Goal: Task Accomplishment & Management: Manage account settings

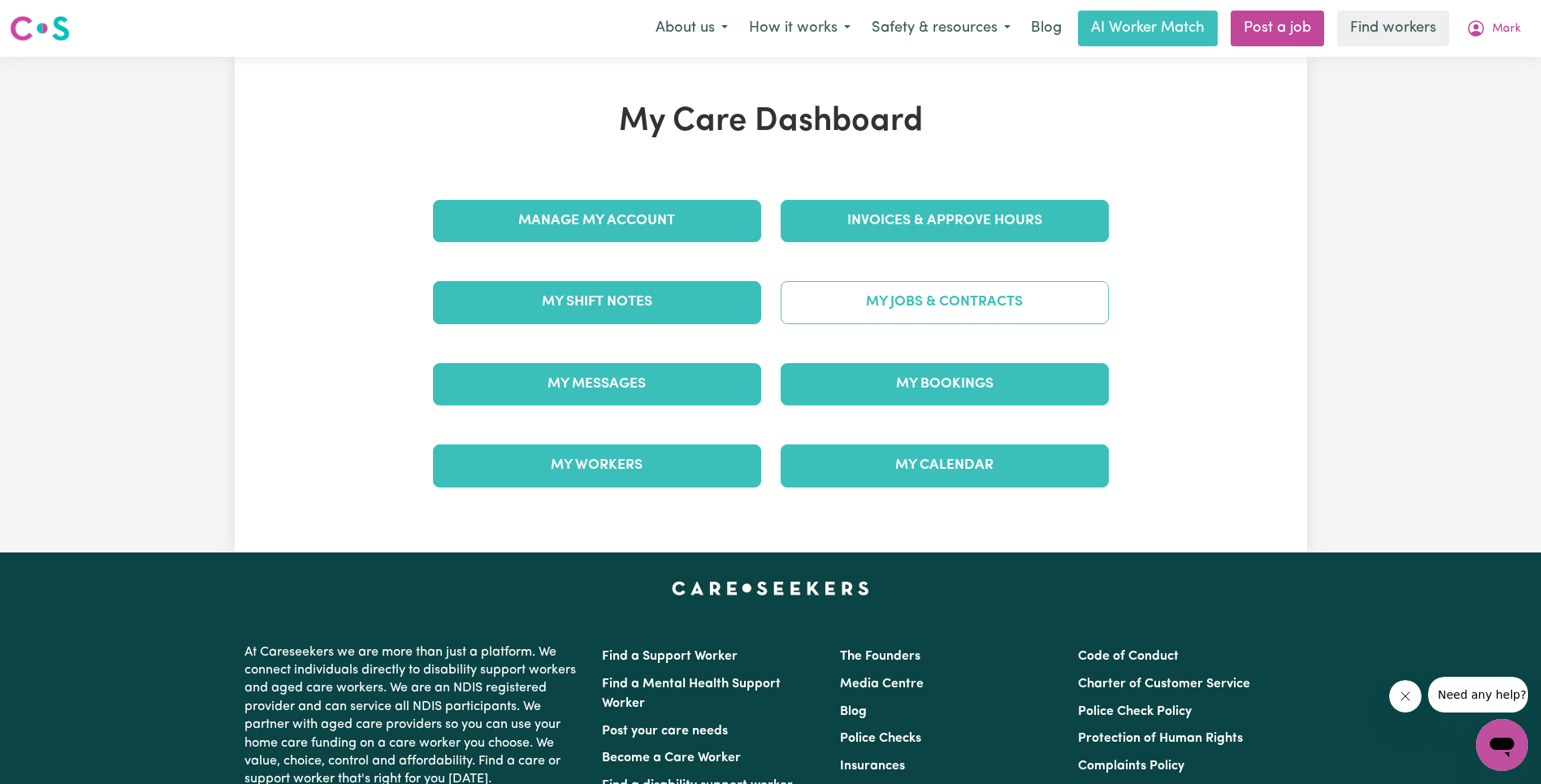
click at [913, 295] on link "My Jobs & Contracts" at bounding box center [945, 302] width 328 height 42
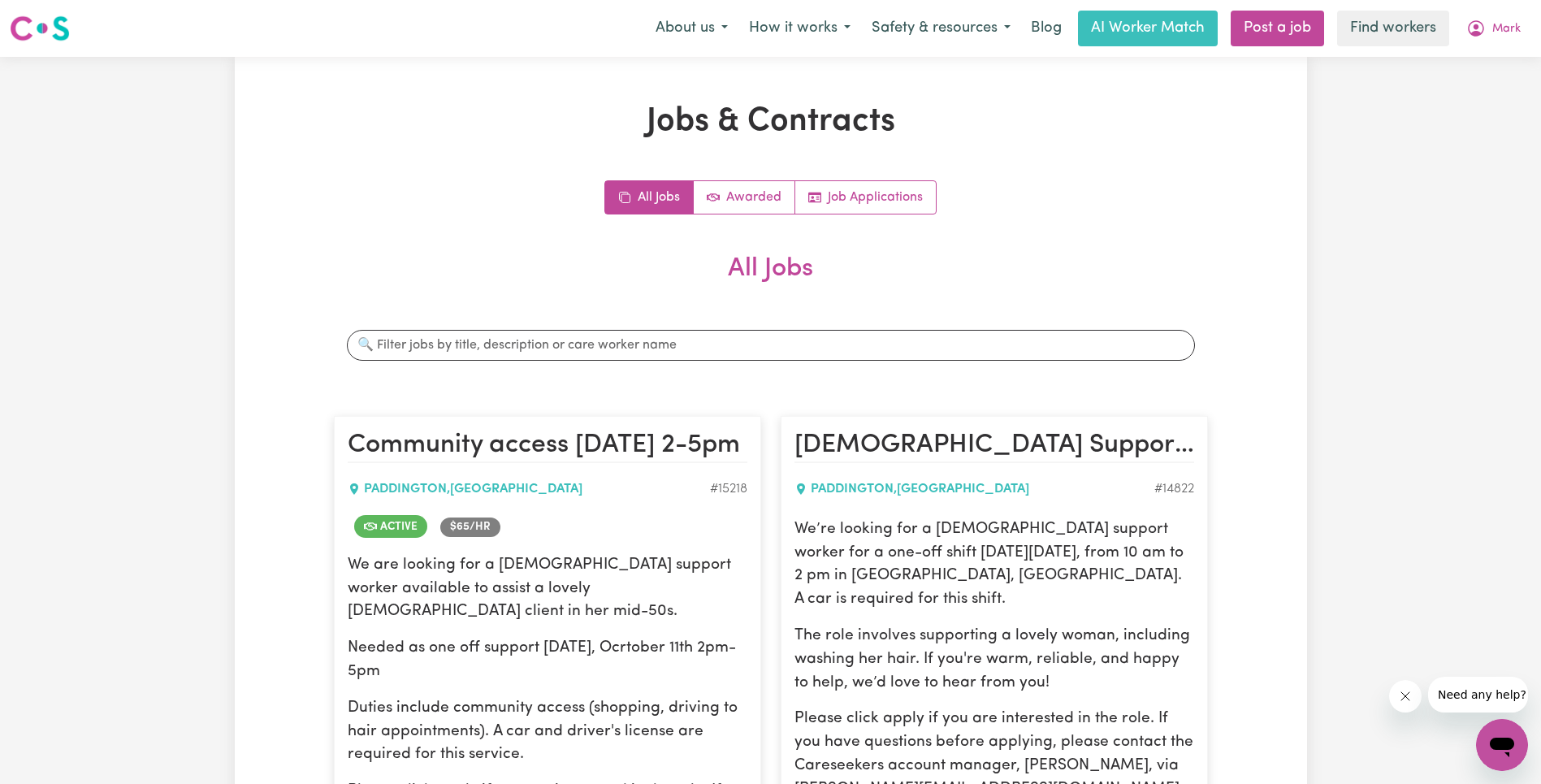
click at [1030, 309] on h2 "All Jobs" at bounding box center [771, 282] width 874 height 57
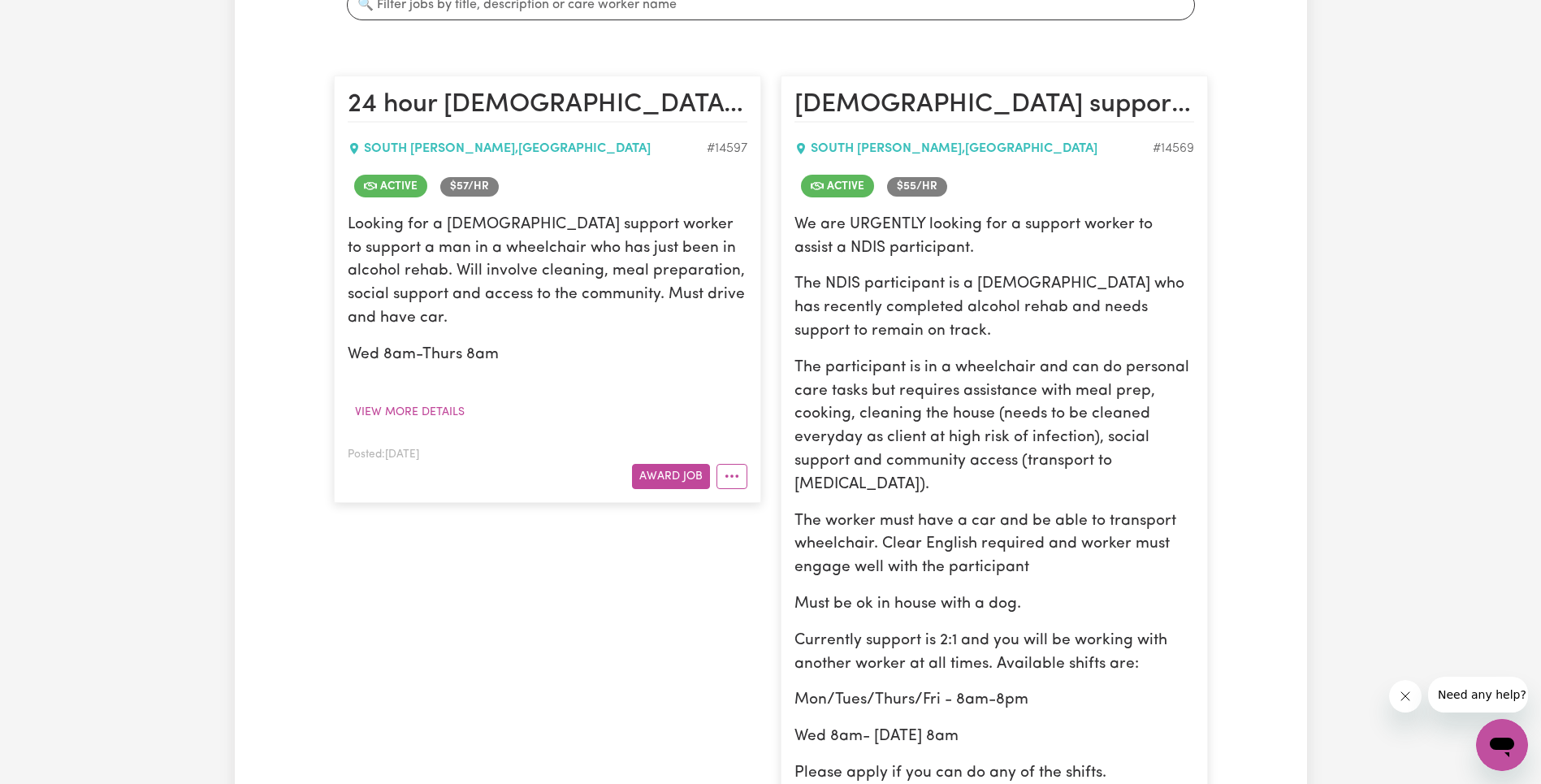
scroll to position [623, 0]
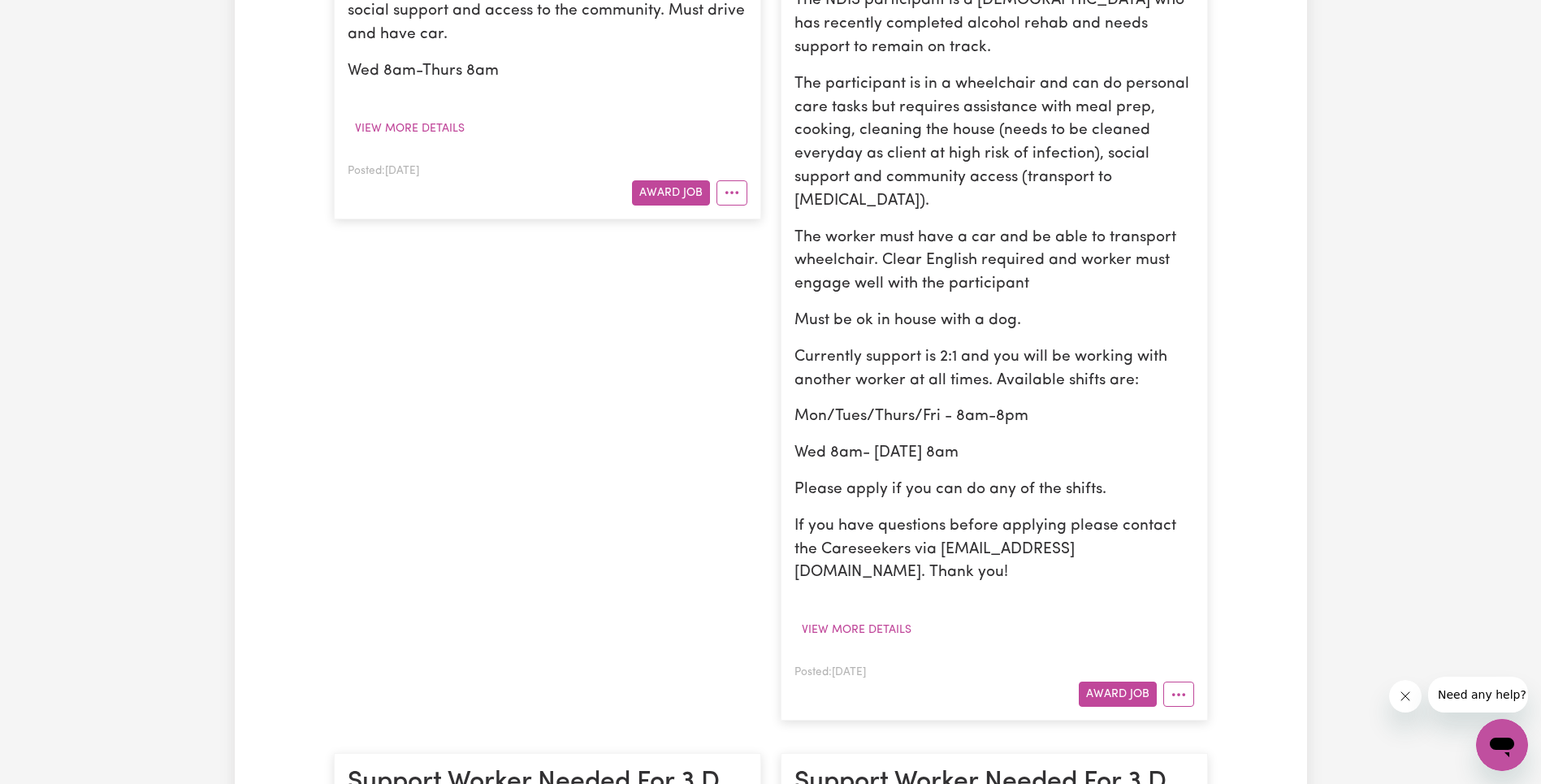
click at [1186, 687] on article "[DEMOGRAPHIC_DATA] support worker urgently needed - long shifts at [GEOGRAPHIC_…" at bounding box center [994, 256] width 428 height 928
click at [1189, 681] on button "More options" at bounding box center [1179, 694] width 31 height 25
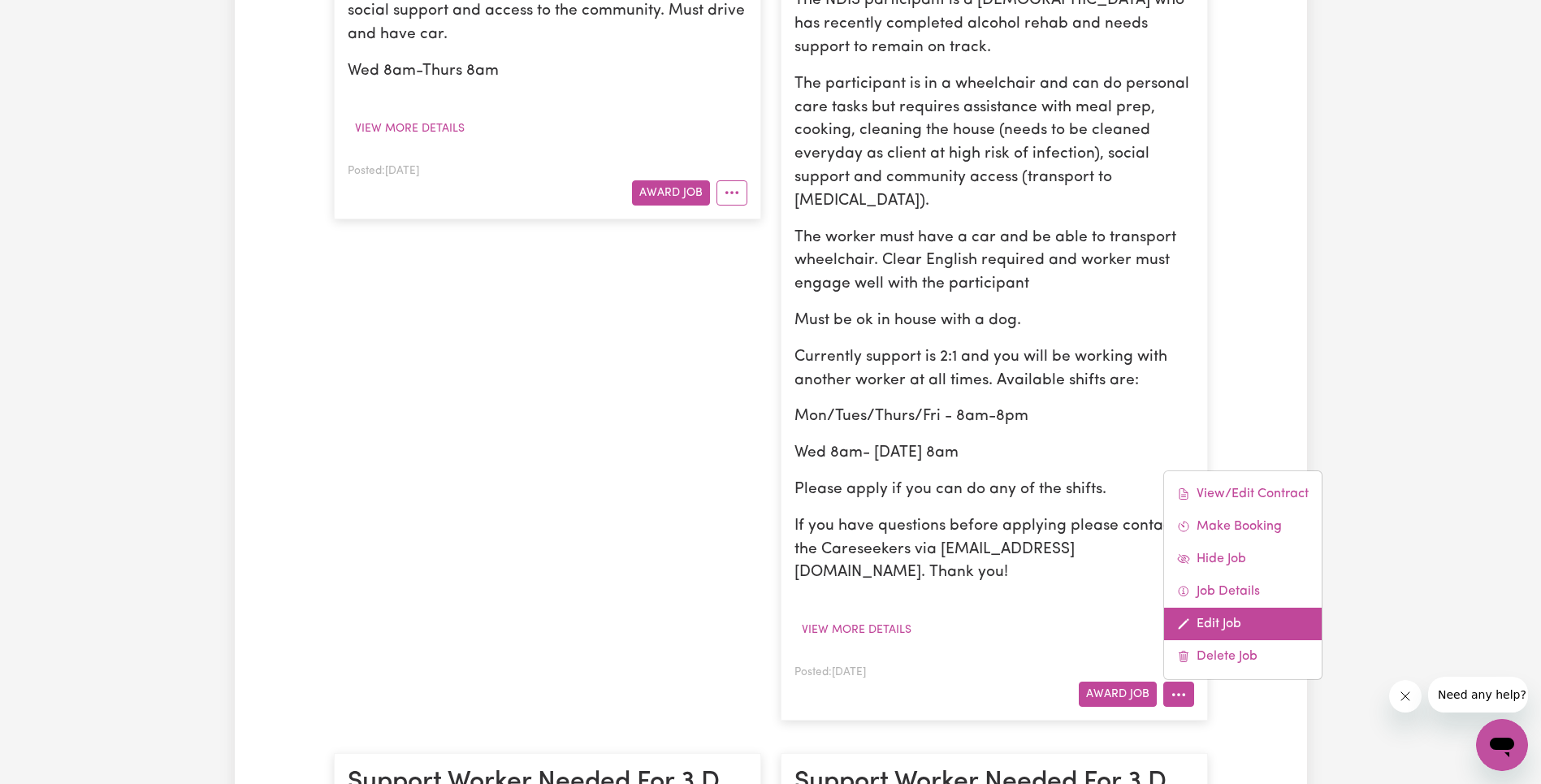
click at [1230, 607] on link "Edit Job" at bounding box center [1243, 623] width 157 height 33
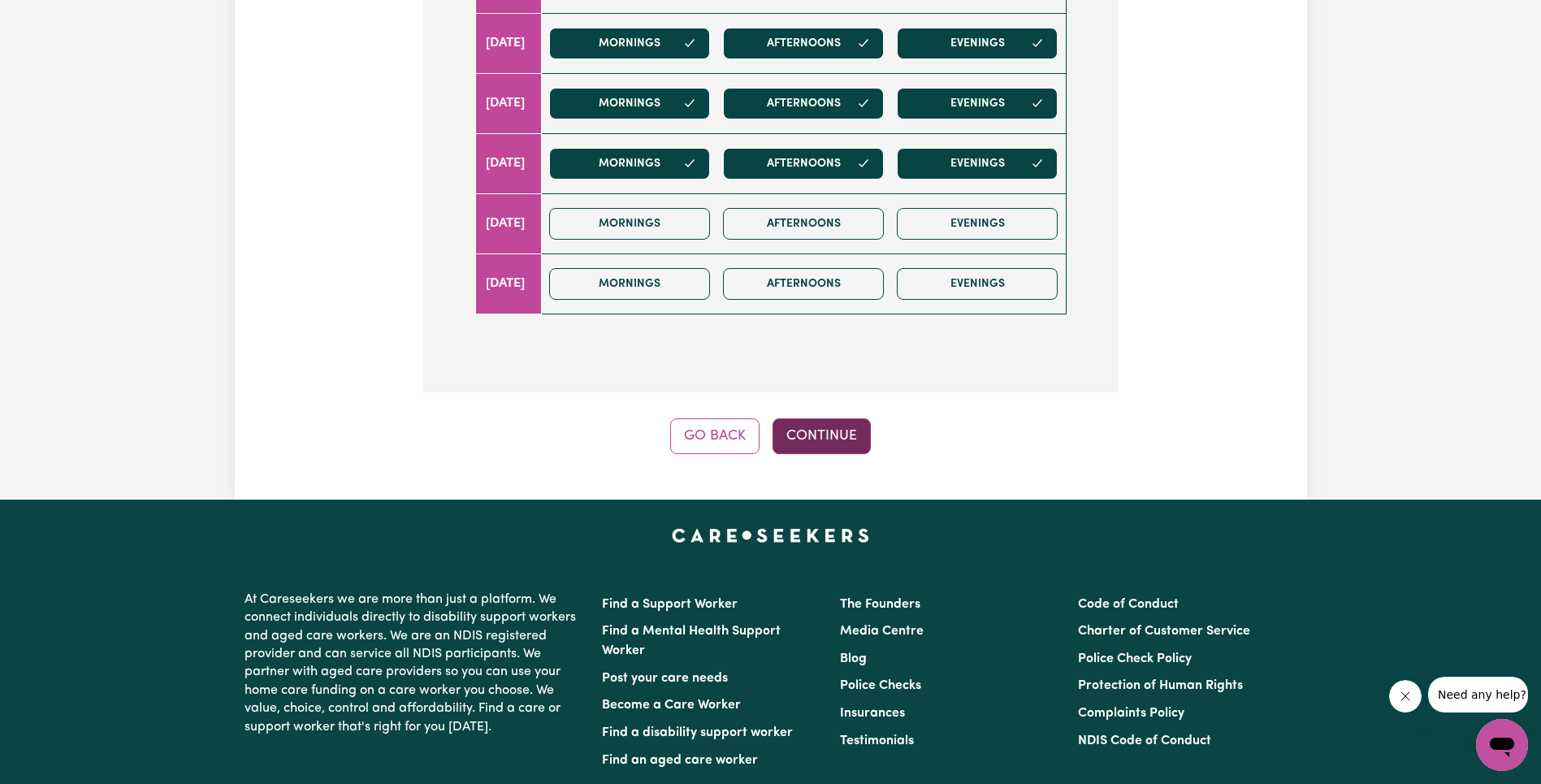
click at [844, 418] on button "Continue" at bounding box center [821, 436] width 98 height 36
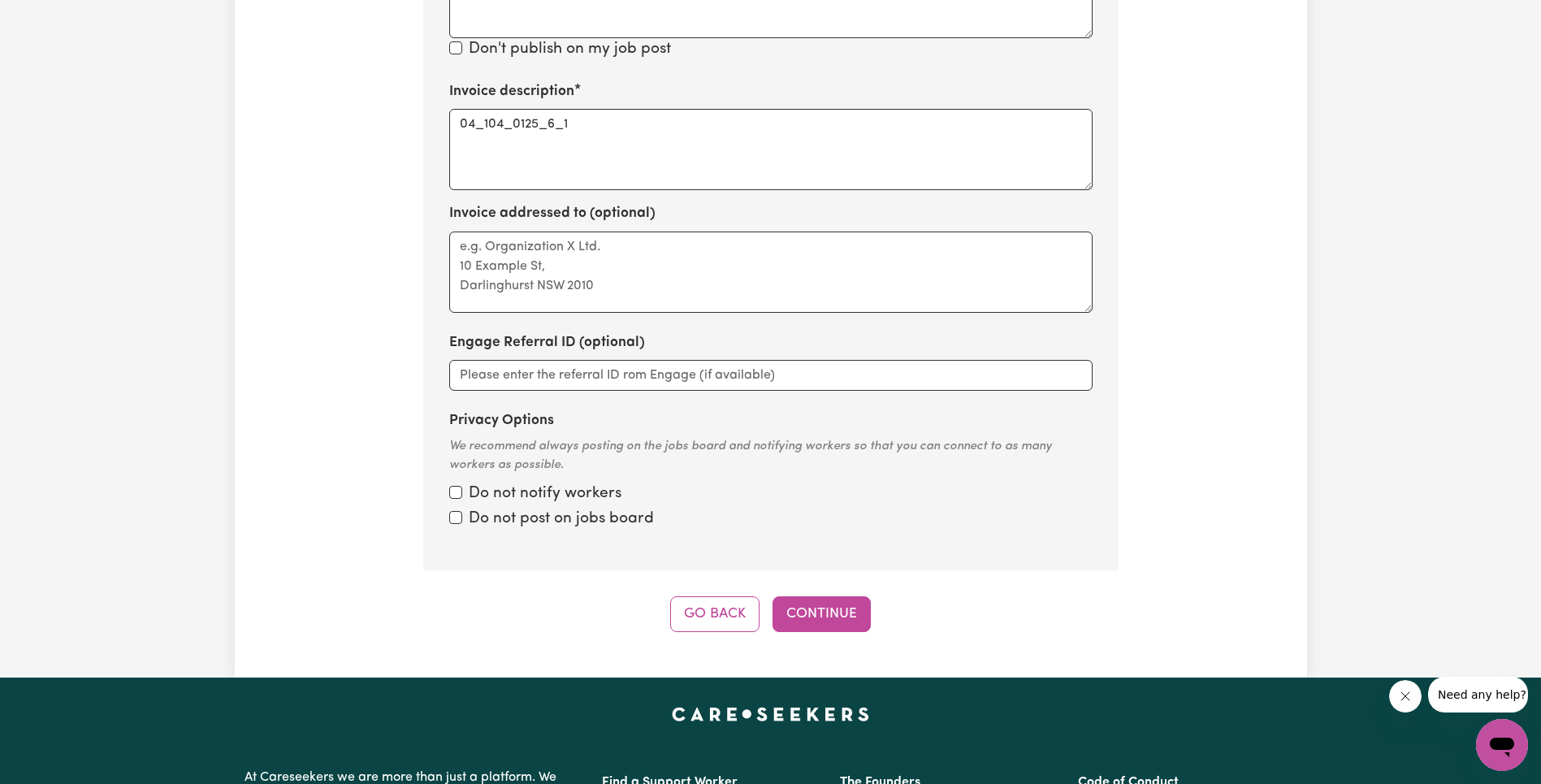
scroll to position [1159, 0]
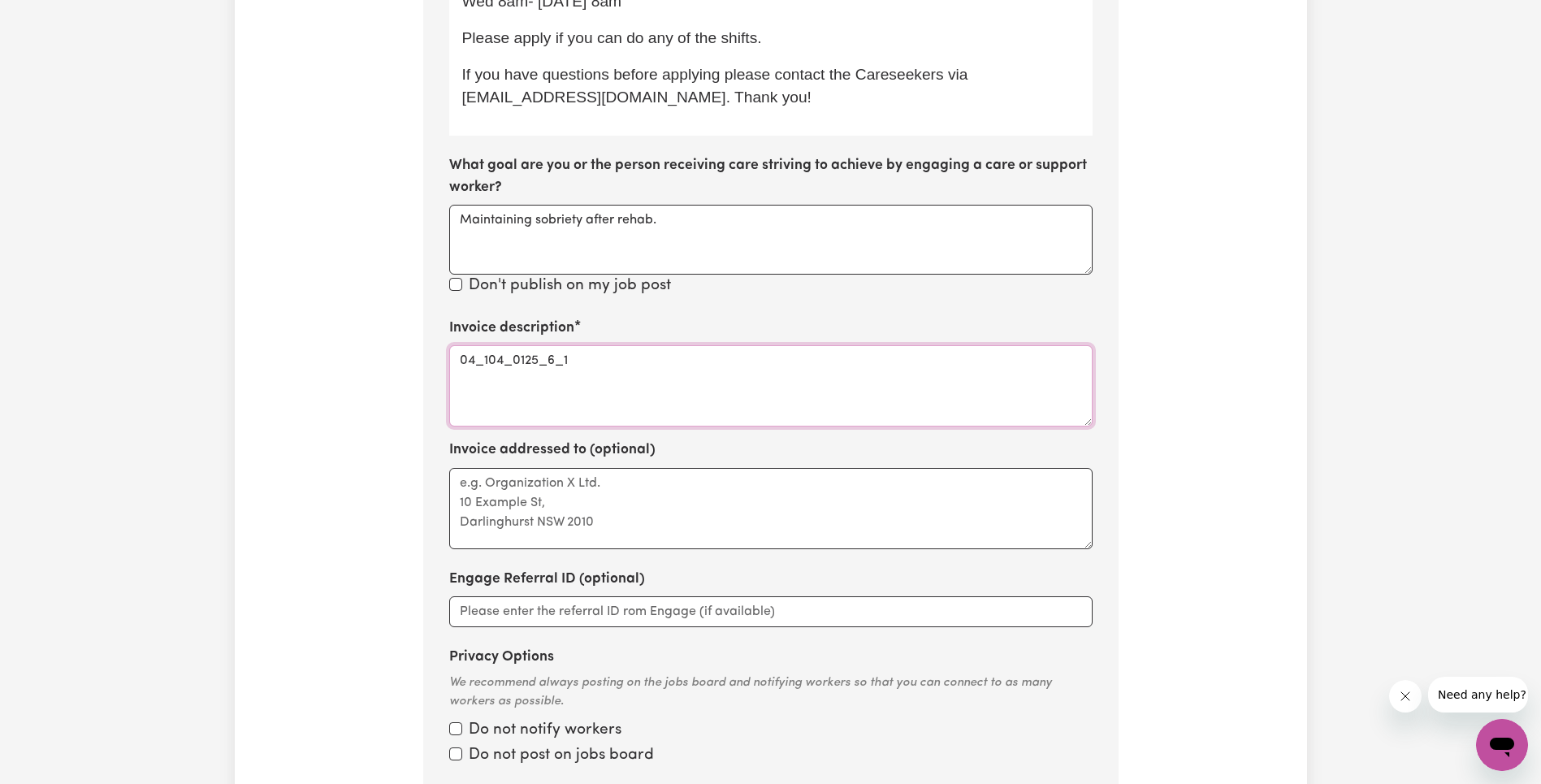
click at [697, 346] on textarea "04_104_0125_6_1" at bounding box center [771, 386] width 644 height 81
click at [691, 346] on textarea "04_104_0125_6_1" at bounding box center [771, 386] width 644 height 81
paste textarea "Assistance to access community, social and recreational activities"
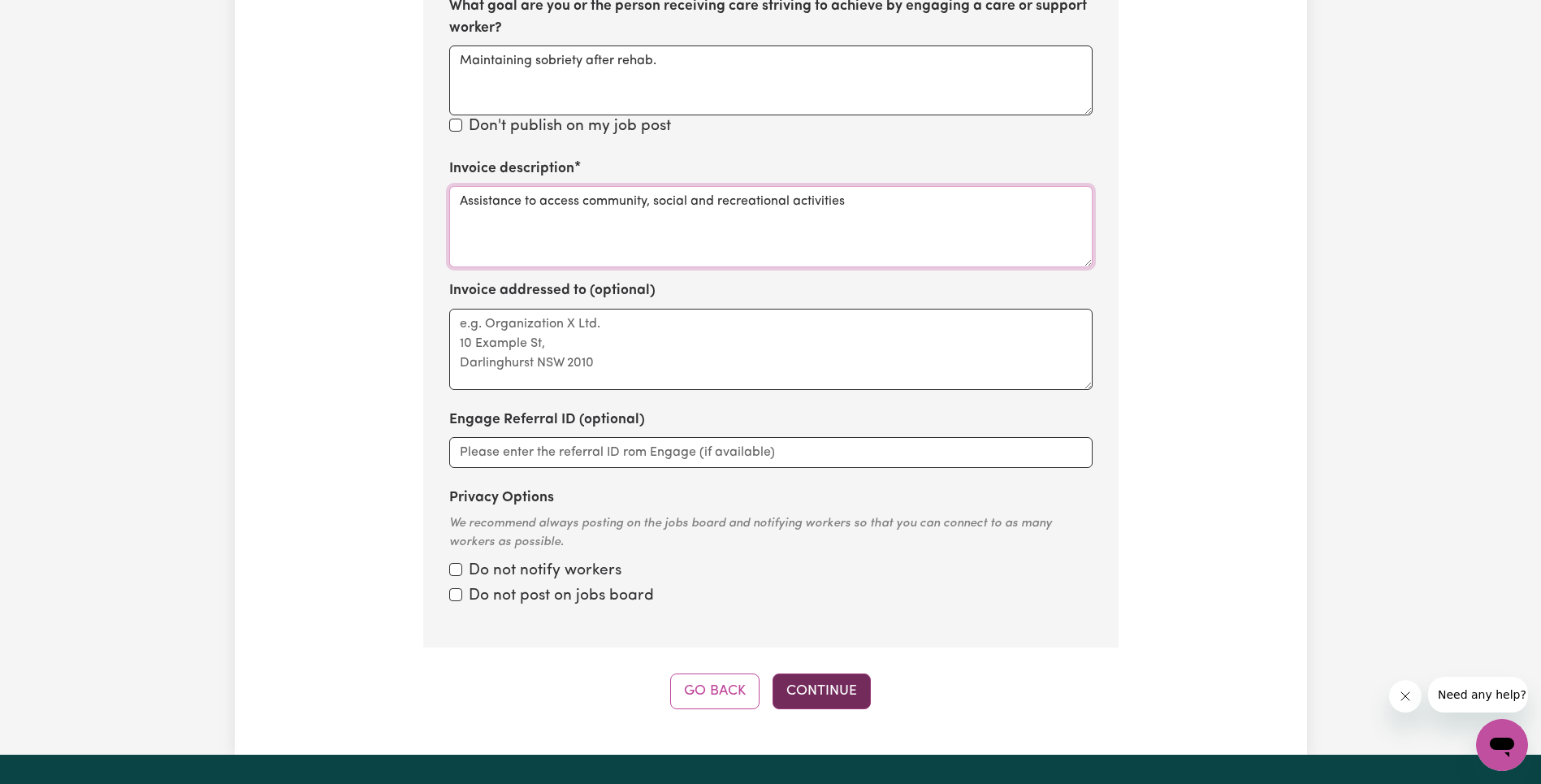
type textarea "Assistance to access community, social and recreational activities"
click at [840, 674] on button "Continue" at bounding box center [821, 691] width 98 height 36
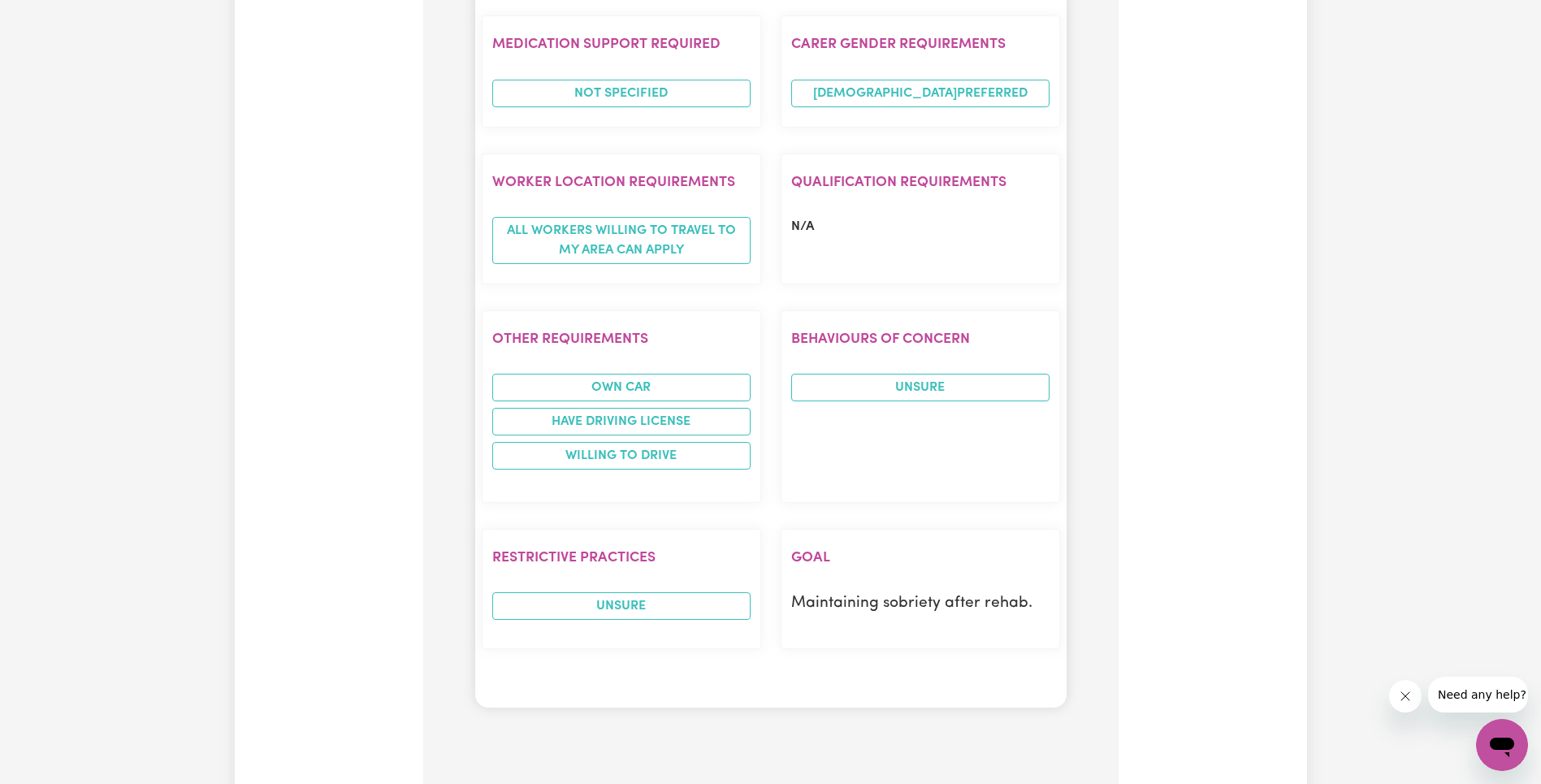
scroll to position [2688, 0]
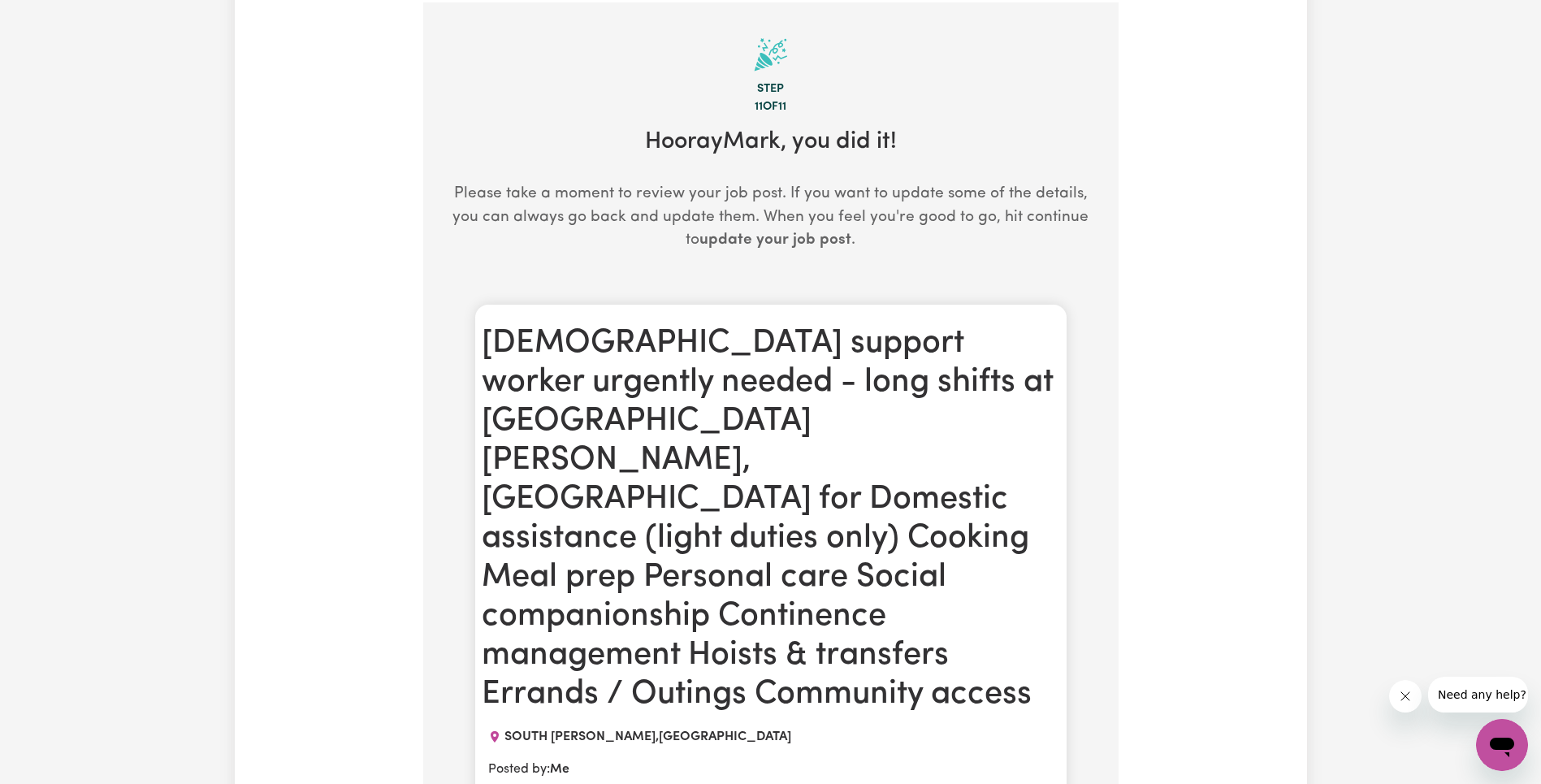
scroll to position [0, 0]
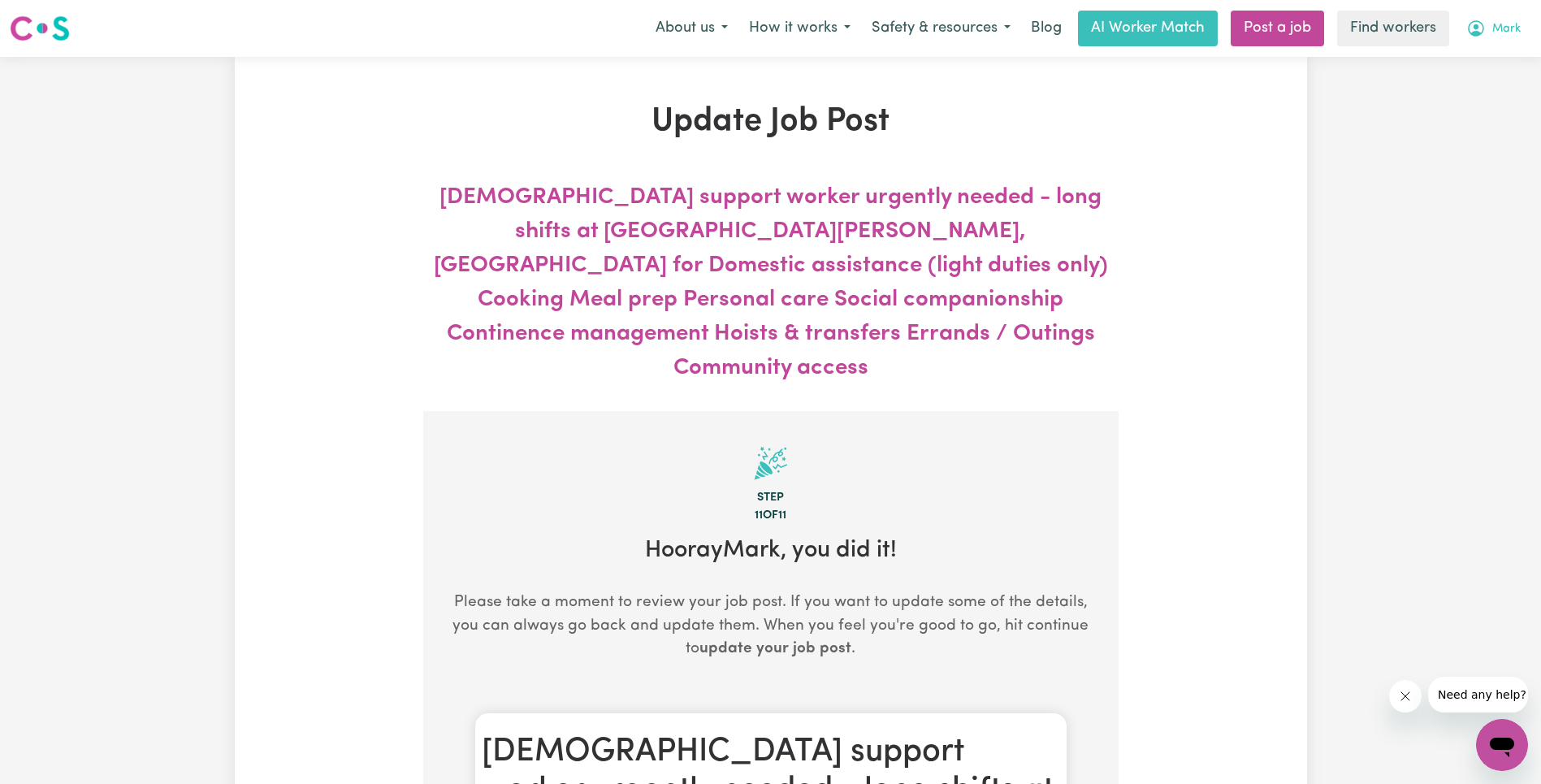
click at [1517, 26] on button "Mark" at bounding box center [1493, 28] width 75 height 34
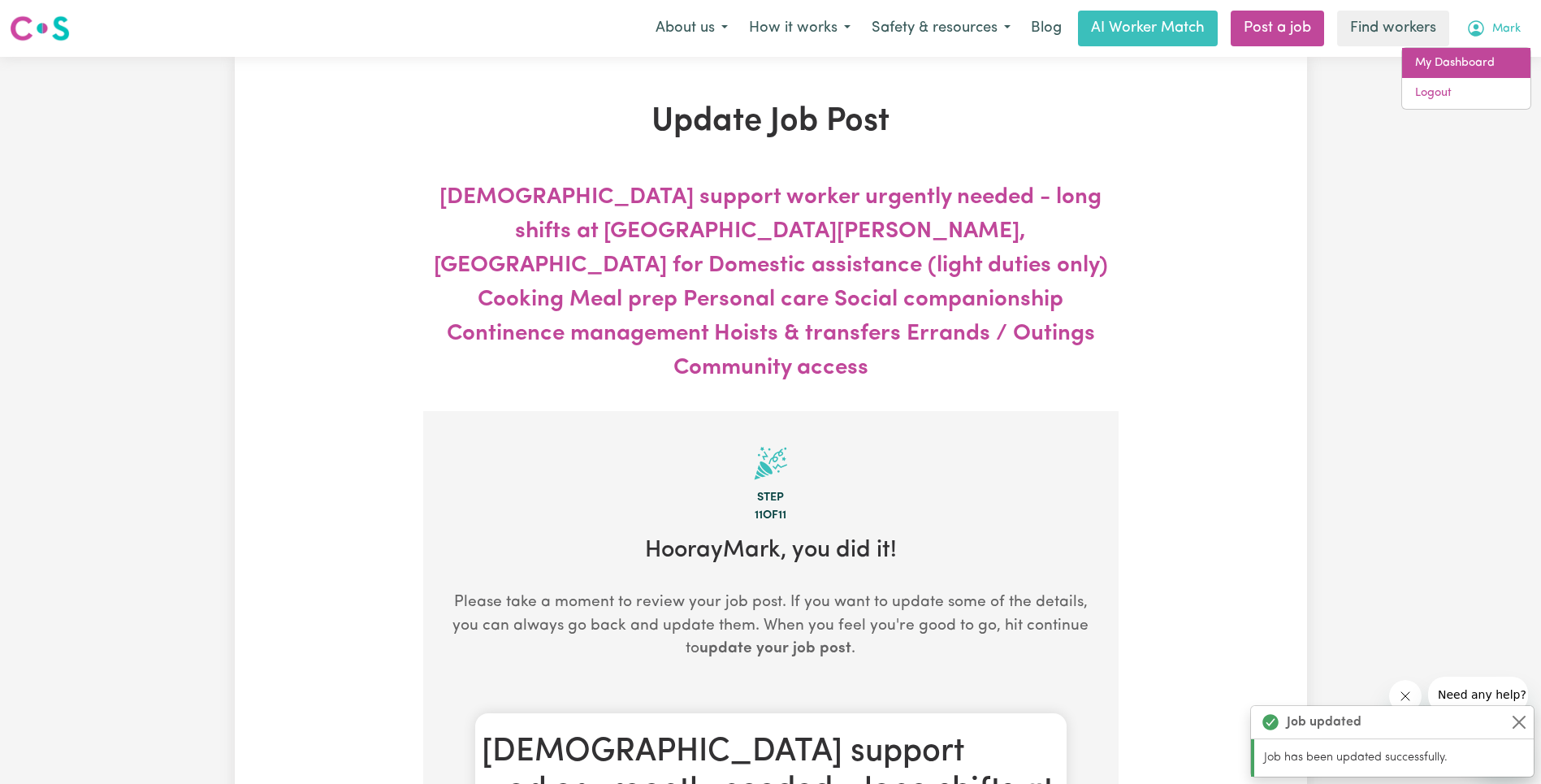
click at [1492, 52] on link "My Dashboard" at bounding box center [1466, 63] width 128 height 31
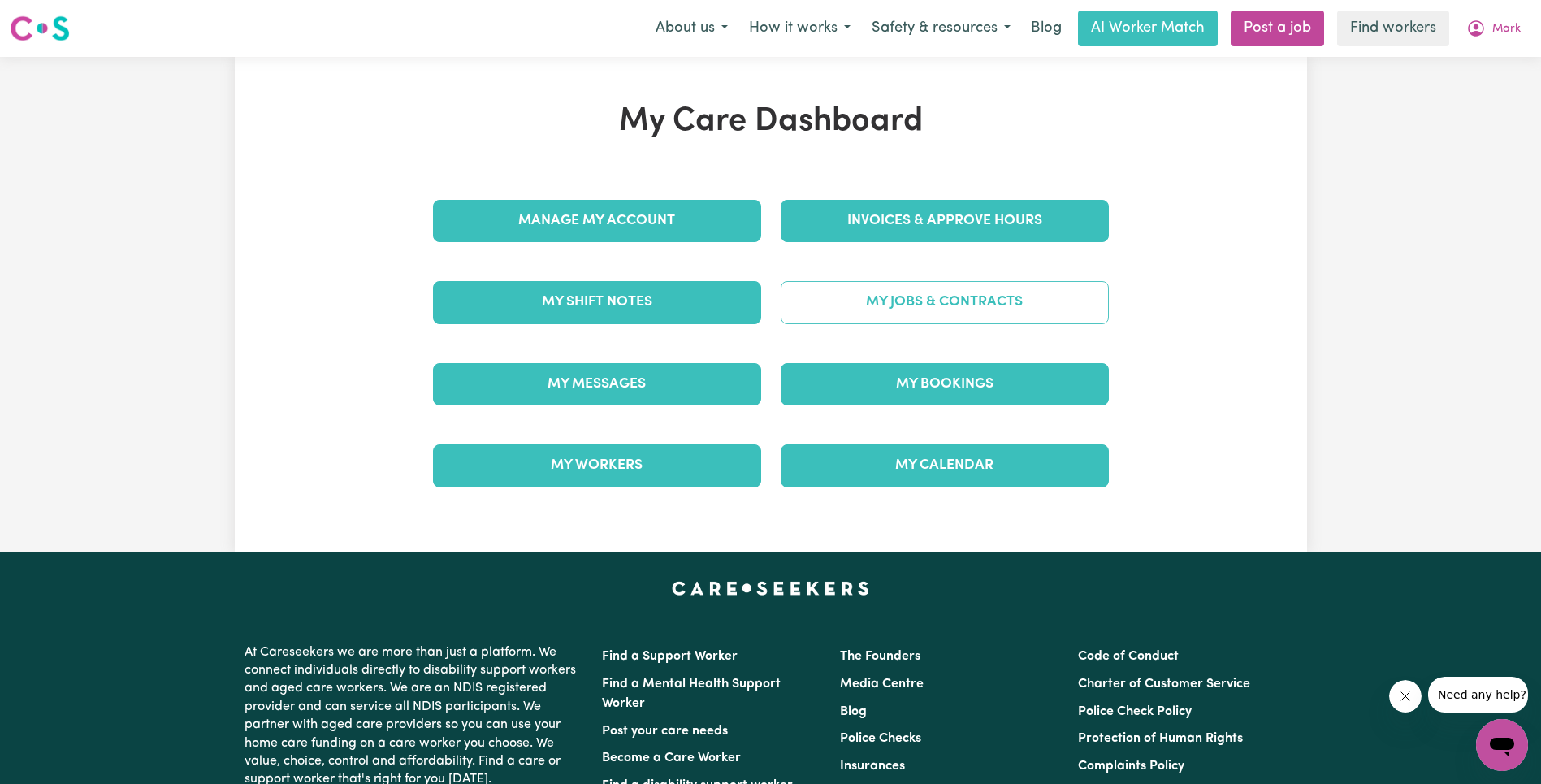
click at [921, 304] on link "My Jobs & Contracts" at bounding box center [945, 302] width 328 height 42
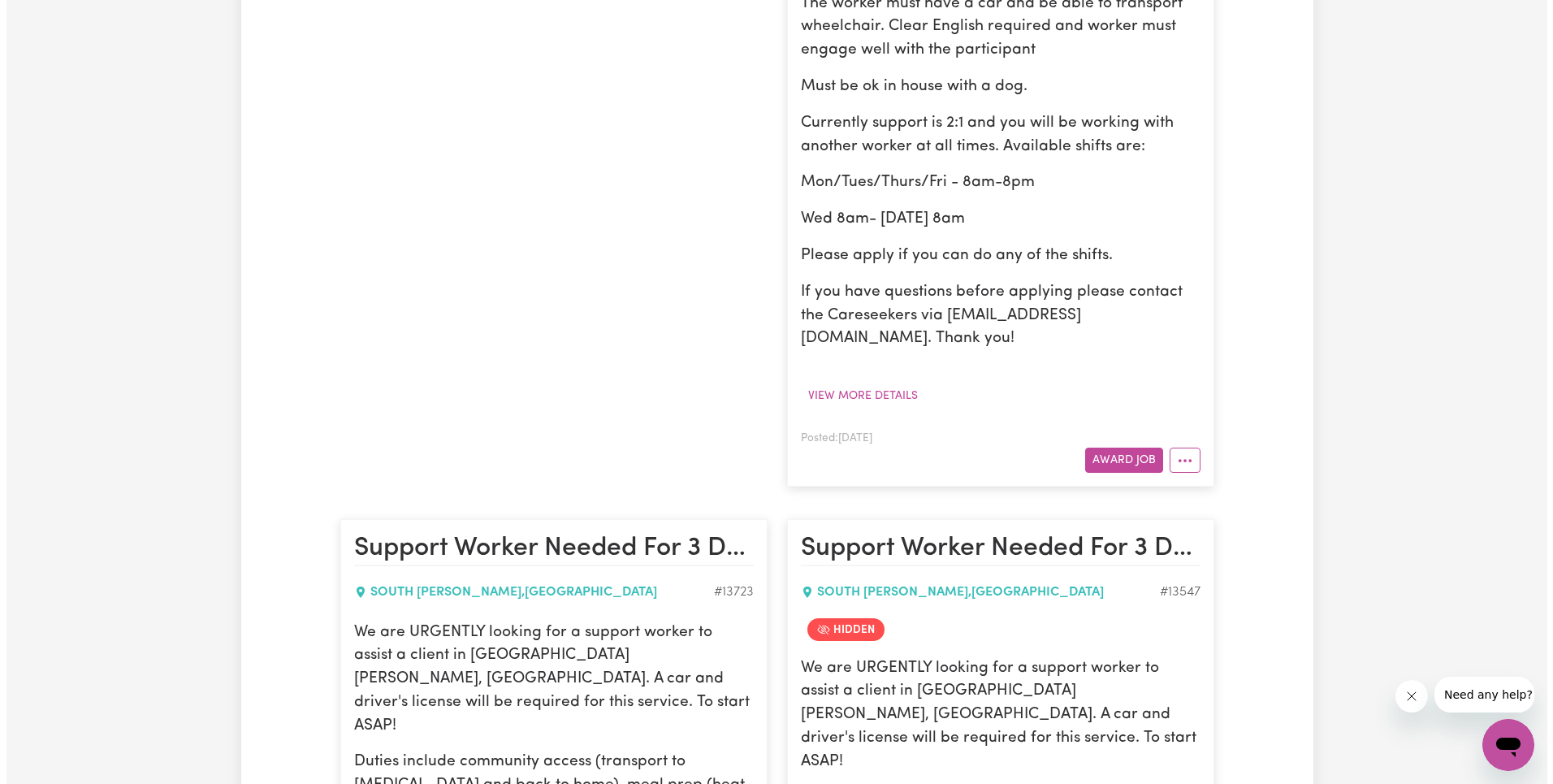
scroll to position [941, 0]
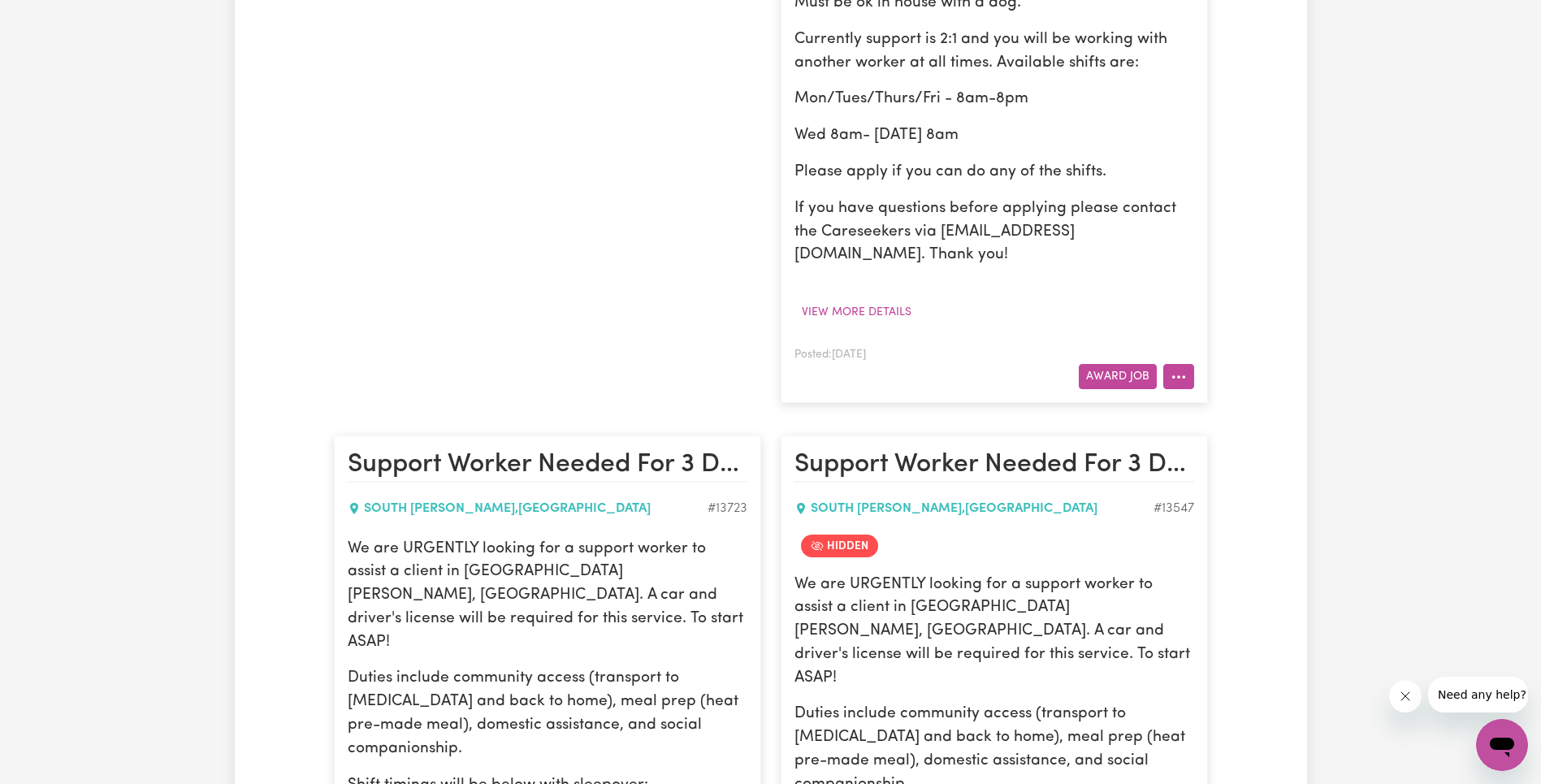
click at [1180, 369] on icon "More options" at bounding box center [1179, 377] width 16 height 16
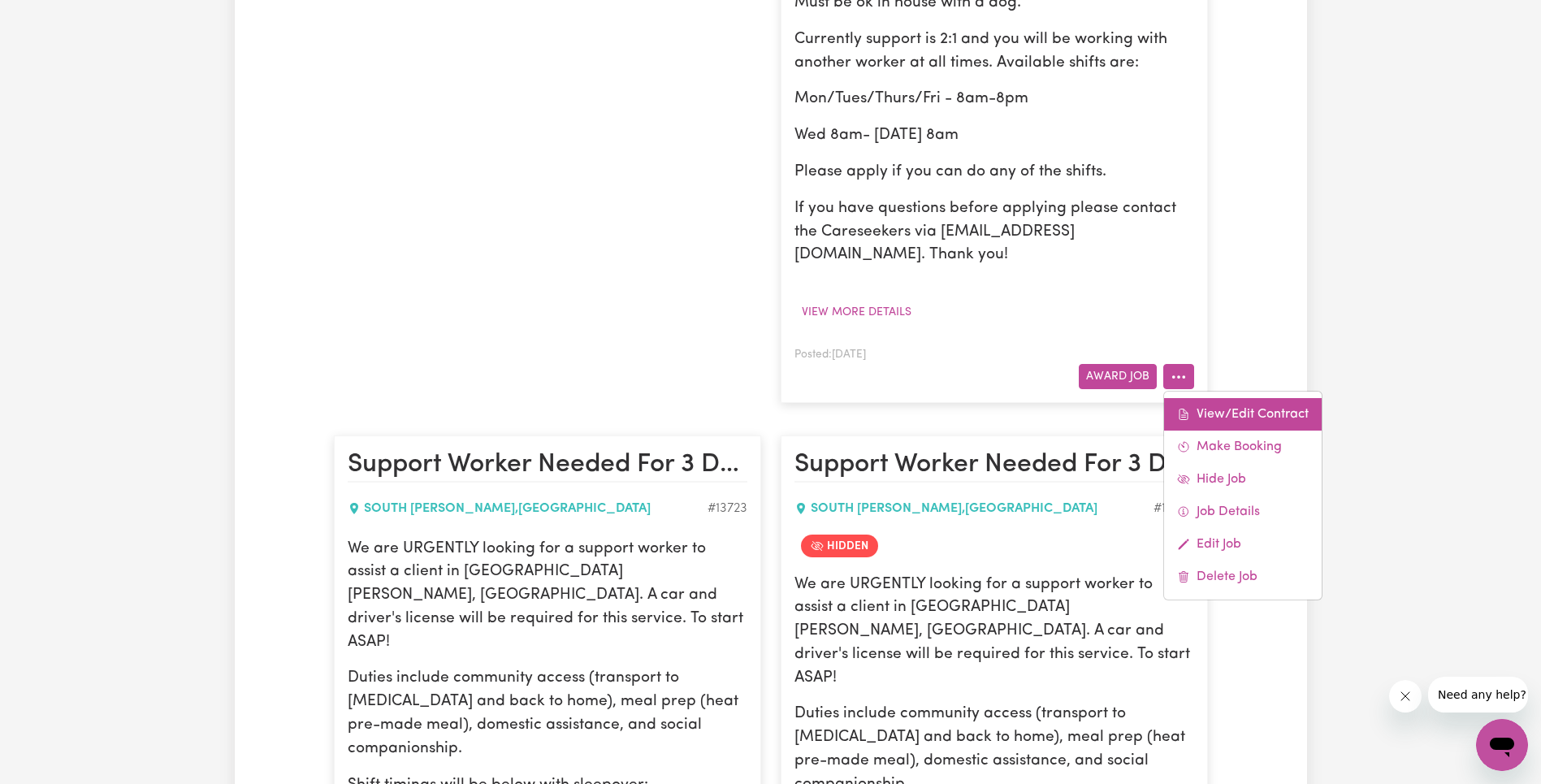
click at [1193, 398] on link "View/Edit Contract" at bounding box center [1243, 414] width 157 height 33
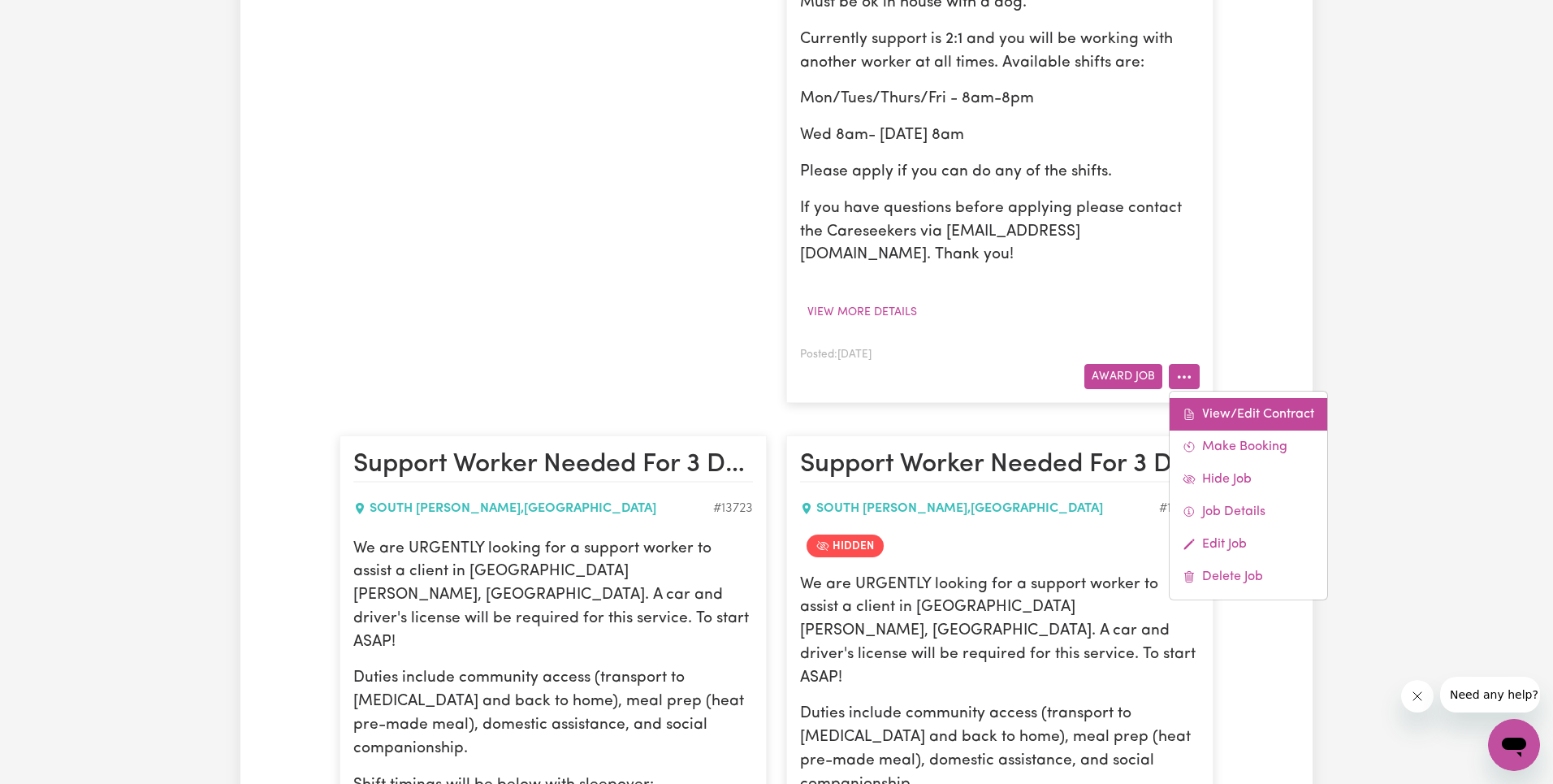
select select "WEEKDAY_DAYTIME"
select select "ASSISTANCE_SELF_CARE"
select select "ONE"
select select "[DATE]"
select select "ASSISTANCE_SELF_CARE"
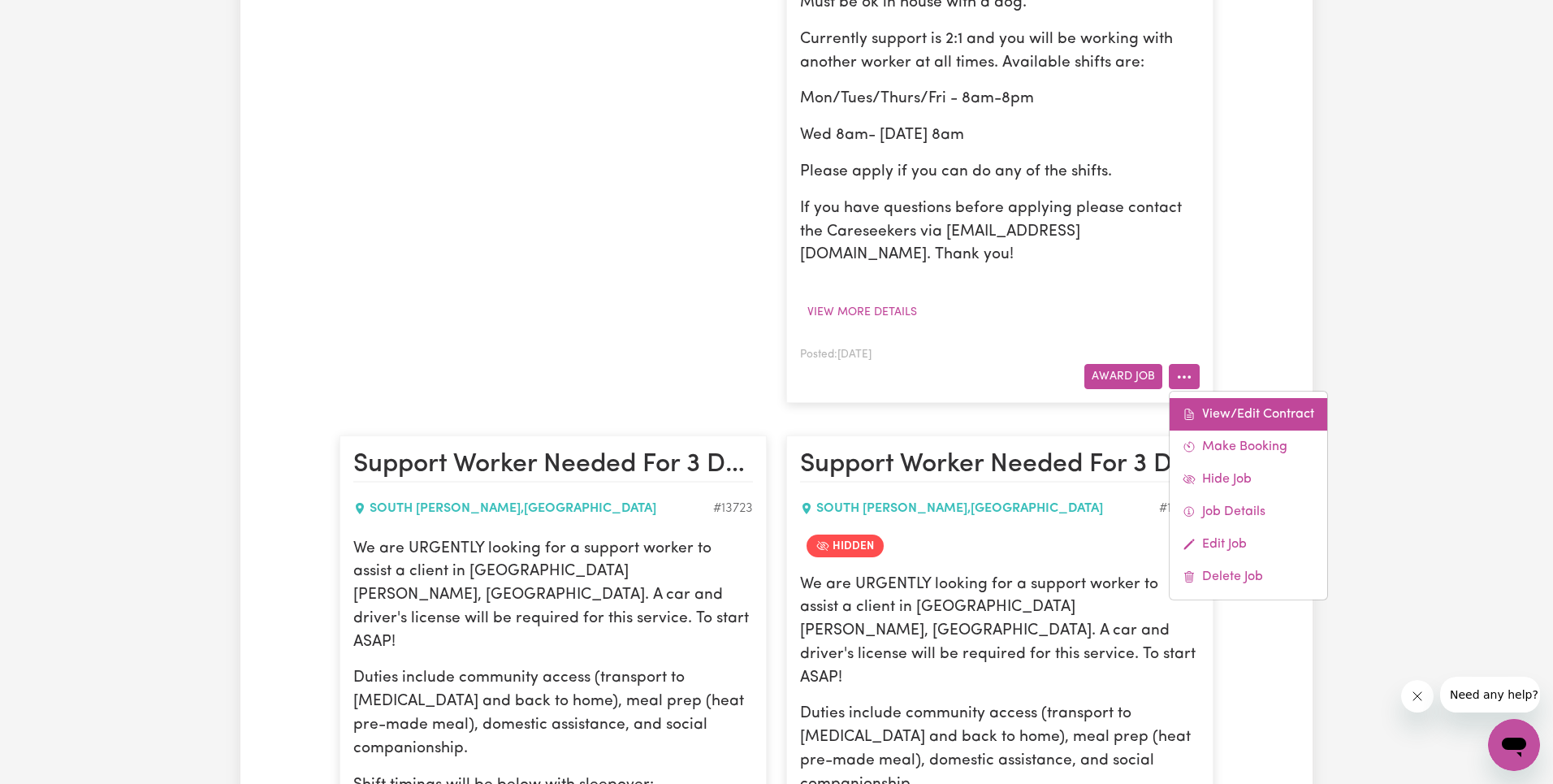
select select "ONE"
select select "[DATE]"
select select "ASSISTANCE_SELF_CARE"
select select "ONE"
select select "PUBLIC_HOLIDAY"
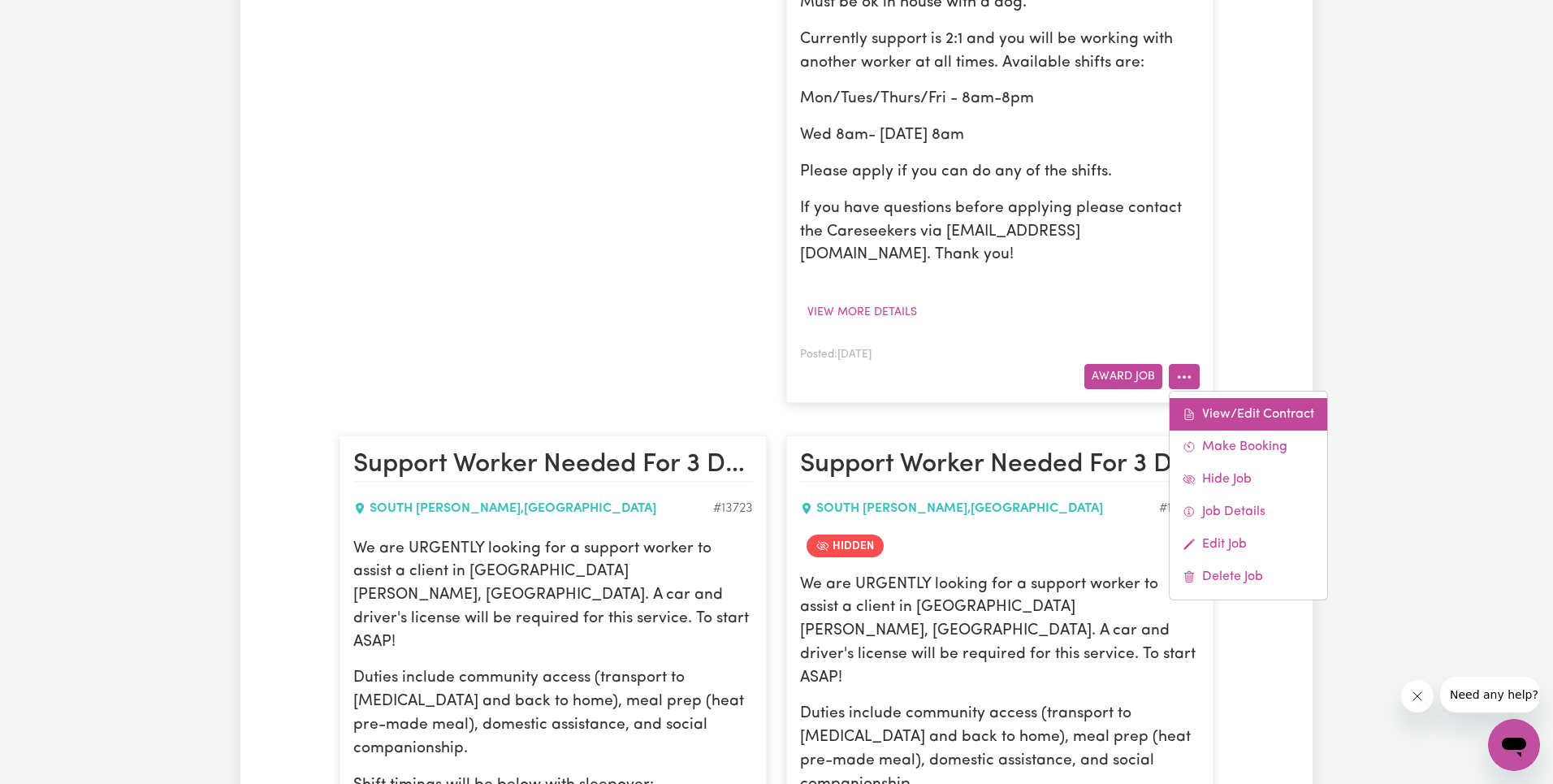
select select "ASSISTANCE_SELF_CARE"
select select "ONE"
select select "WEEKDAY_EVENING"
select select "ASSISTANCE_SELF_CARE"
select select "ONE"
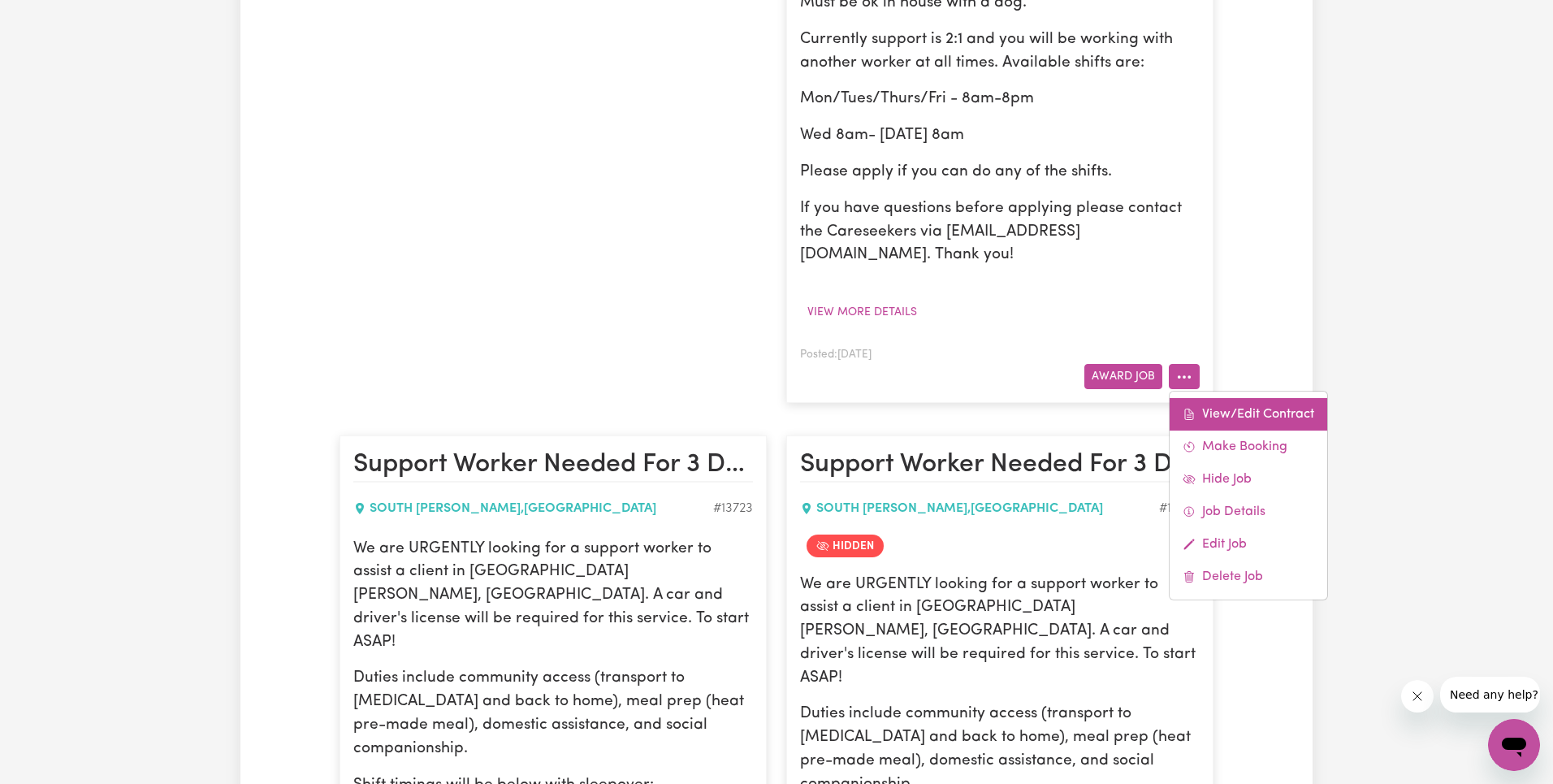
select select "OVERNIGHT_ACTIVE"
select select "OVERNIGHT_ACTIVE_STANDARD"
select select "ONE"
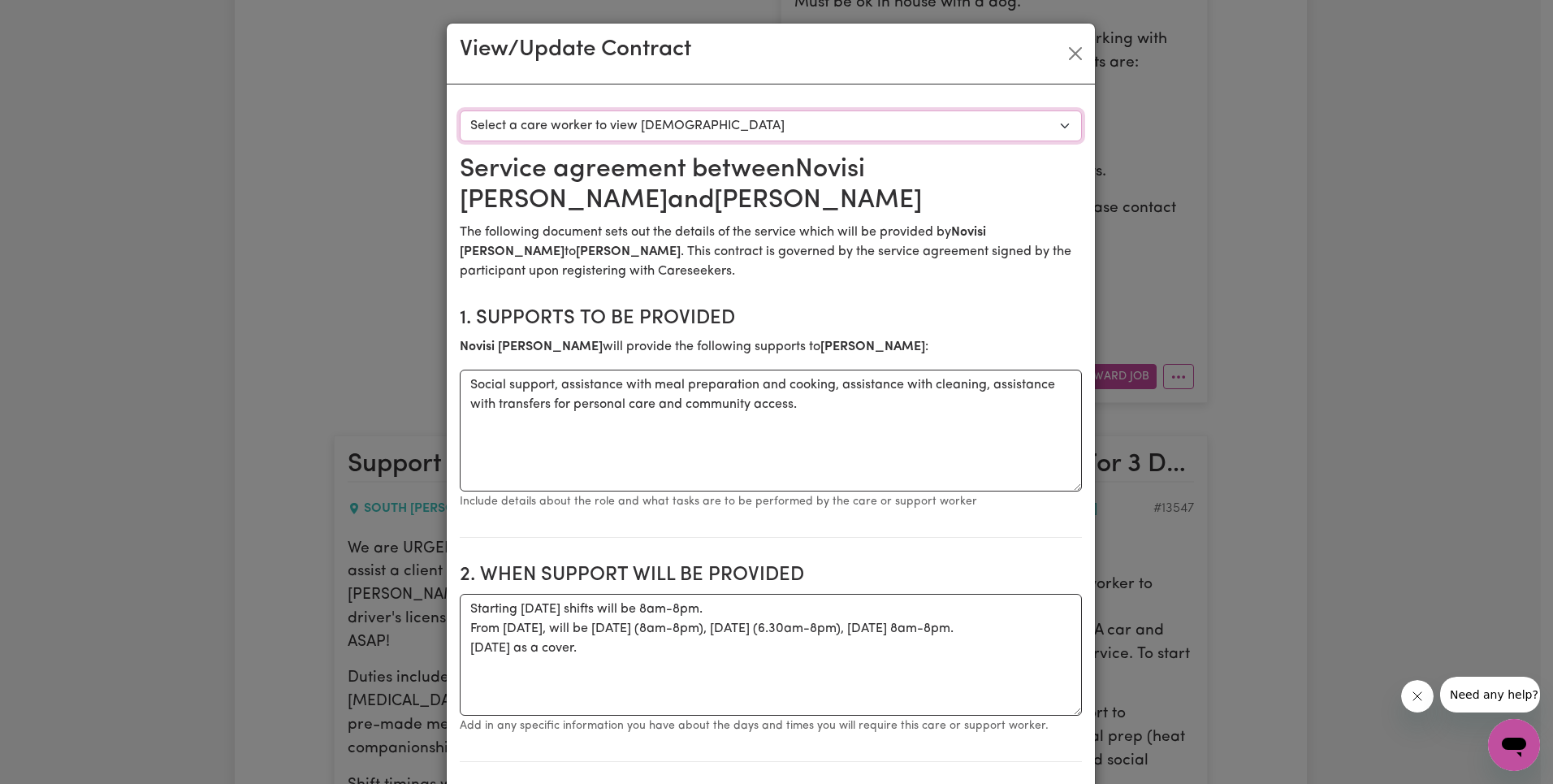
click at [733, 123] on select "Select a care worker to view [DEMOGRAPHIC_DATA] #10365 - [PERSON_NAME] (contrac…" at bounding box center [771, 126] width 623 height 31
select select "9977"
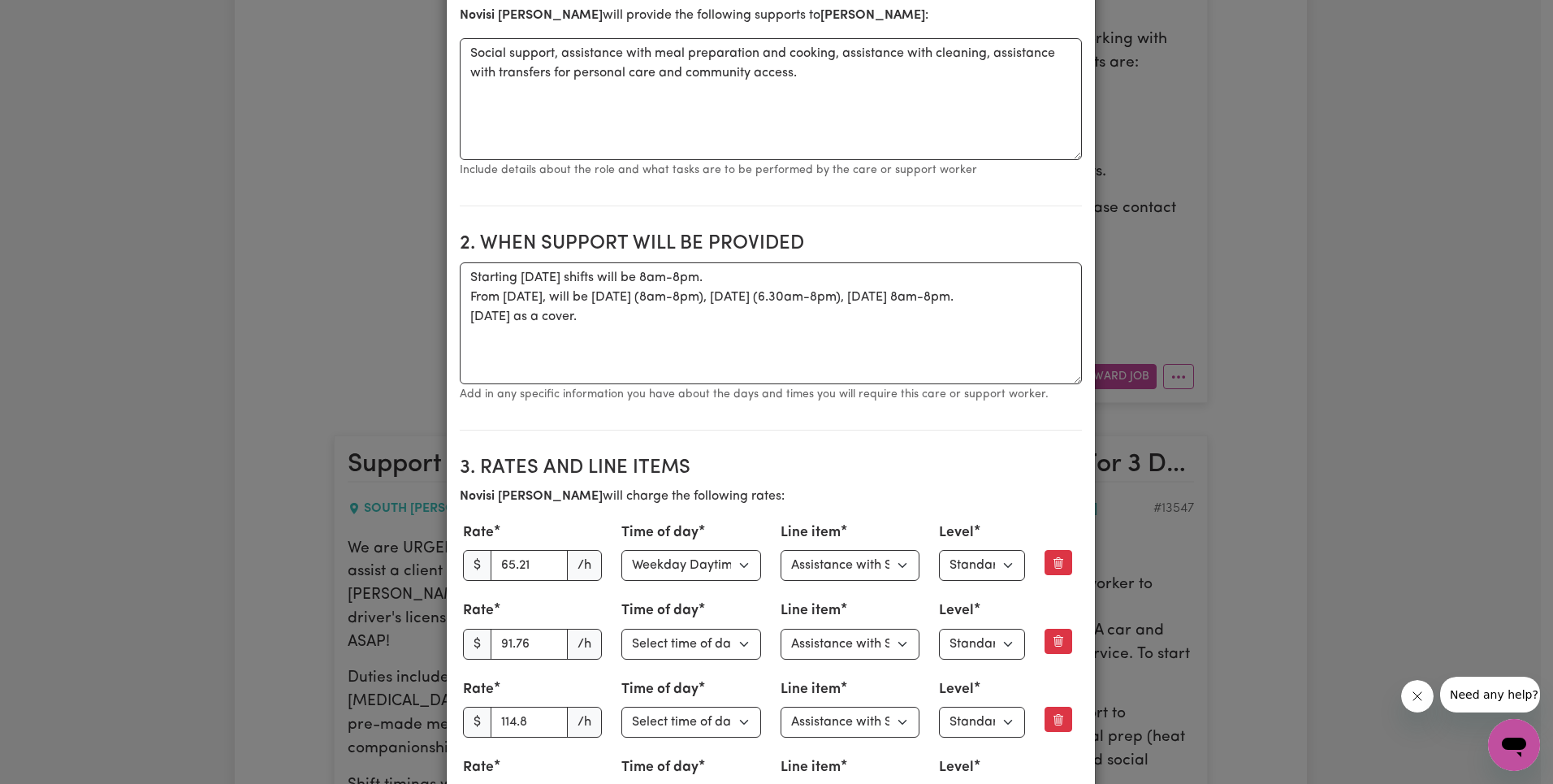
scroll to position [582, 0]
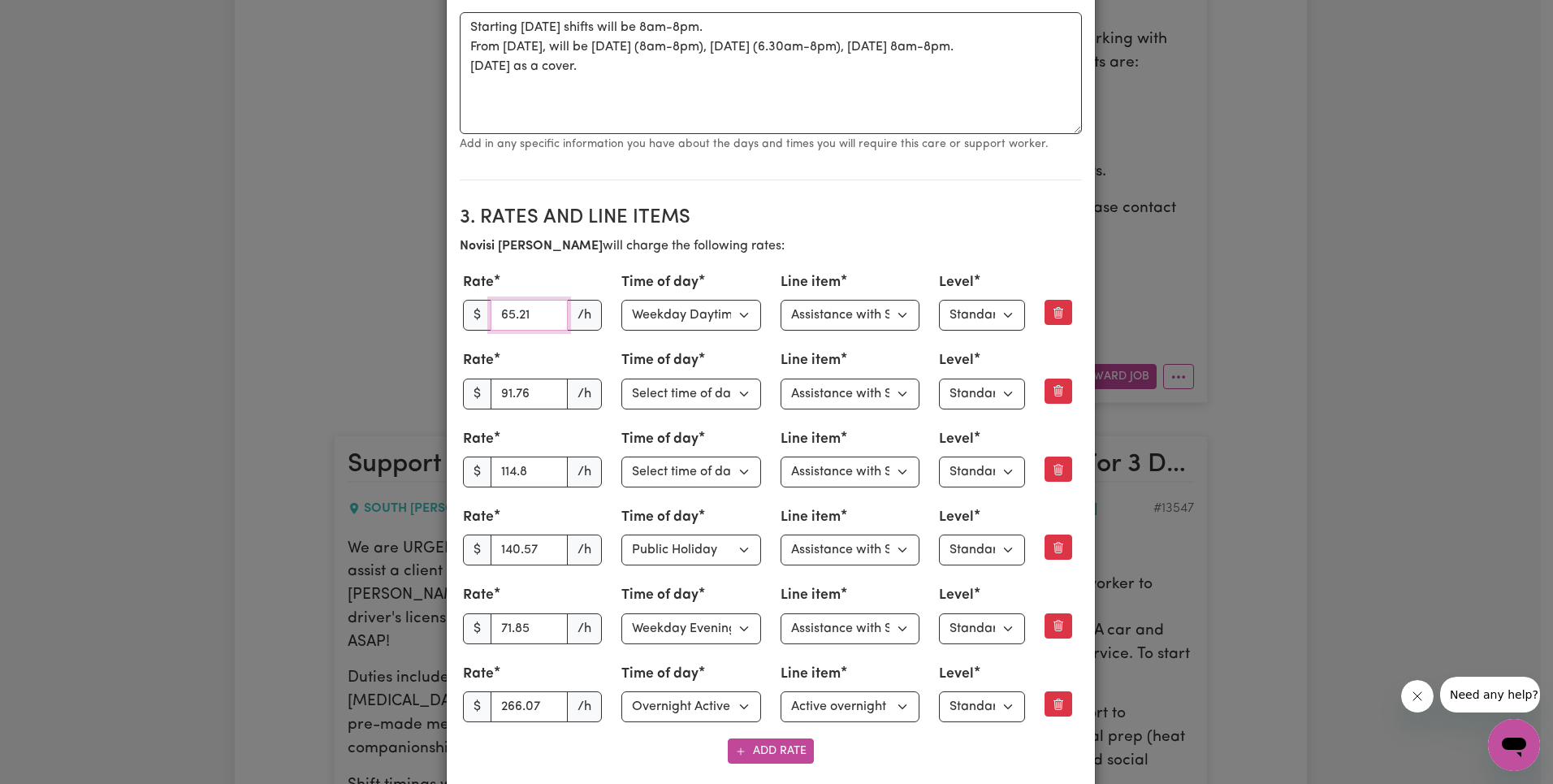
click at [495, 317] on input "65.21" at bounding box center [529, 315] width 78 height 31
paste input "3.27"
type input "63.27"
click at [850, 319] on select "Select line item Assistance with Self Care Activities Assistance with personal …" at bounding box center [850, 315] width 140 height 31
select select "COMMUNITY_ACCESS"
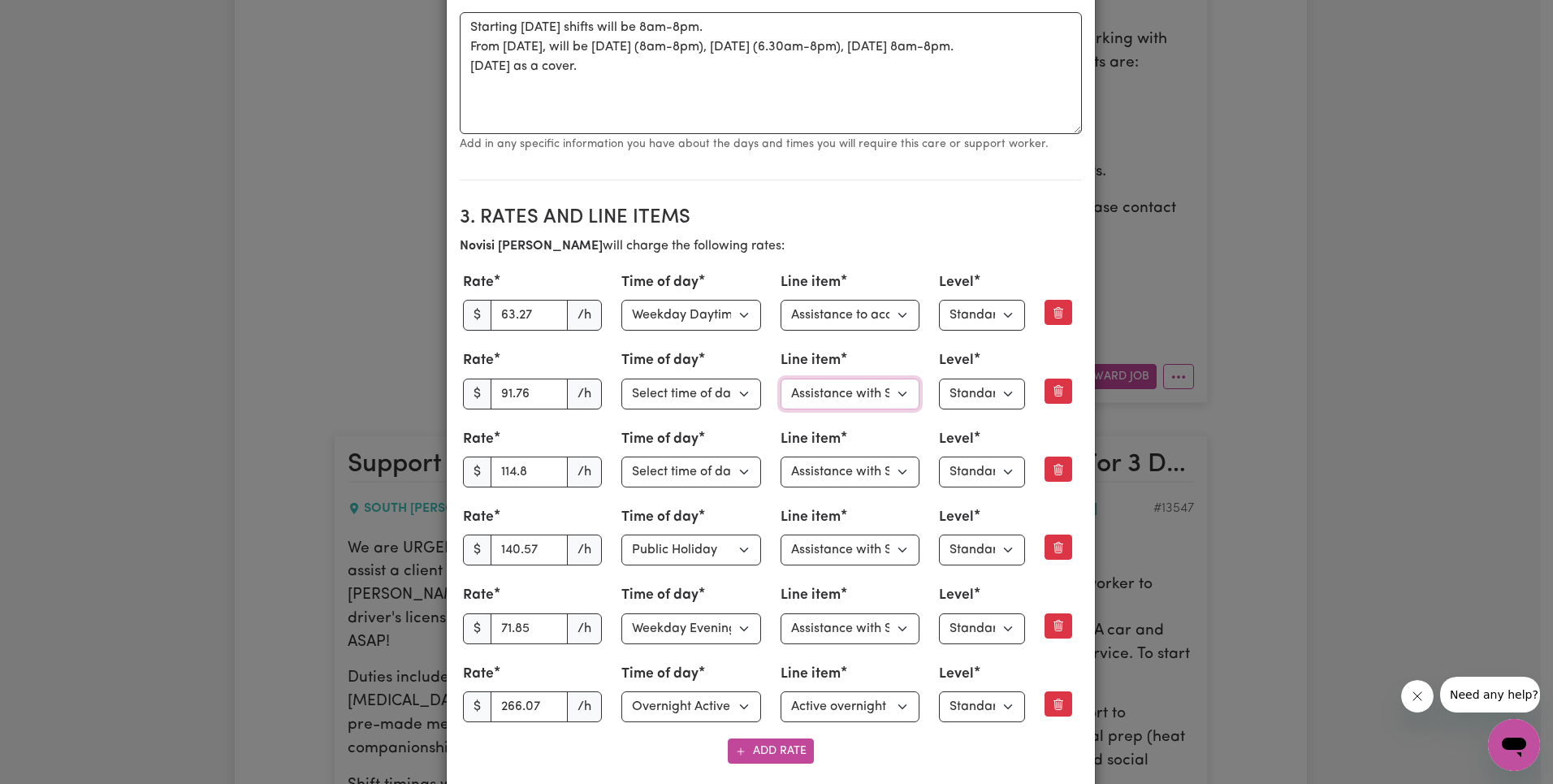
click at [859, 398] on select "Select line item Assistance with Self Care Activities Assistance with personal …" at bounding box center [850, 393] width 140 height 31
select select "COMMUNITY_ACCESS"
click at [849, 468] on select "Select line item Assistance with Self Care Activities Assistance with personal …" at bounding box center [850, 472] width 140 height 31
select select "COMMUNITY_ACCESS"
click at [868, 561] on select "Select line item Assistance with Self Care Activities Assistance with personal …" at bounding box center [850, 550] width 140 height 31
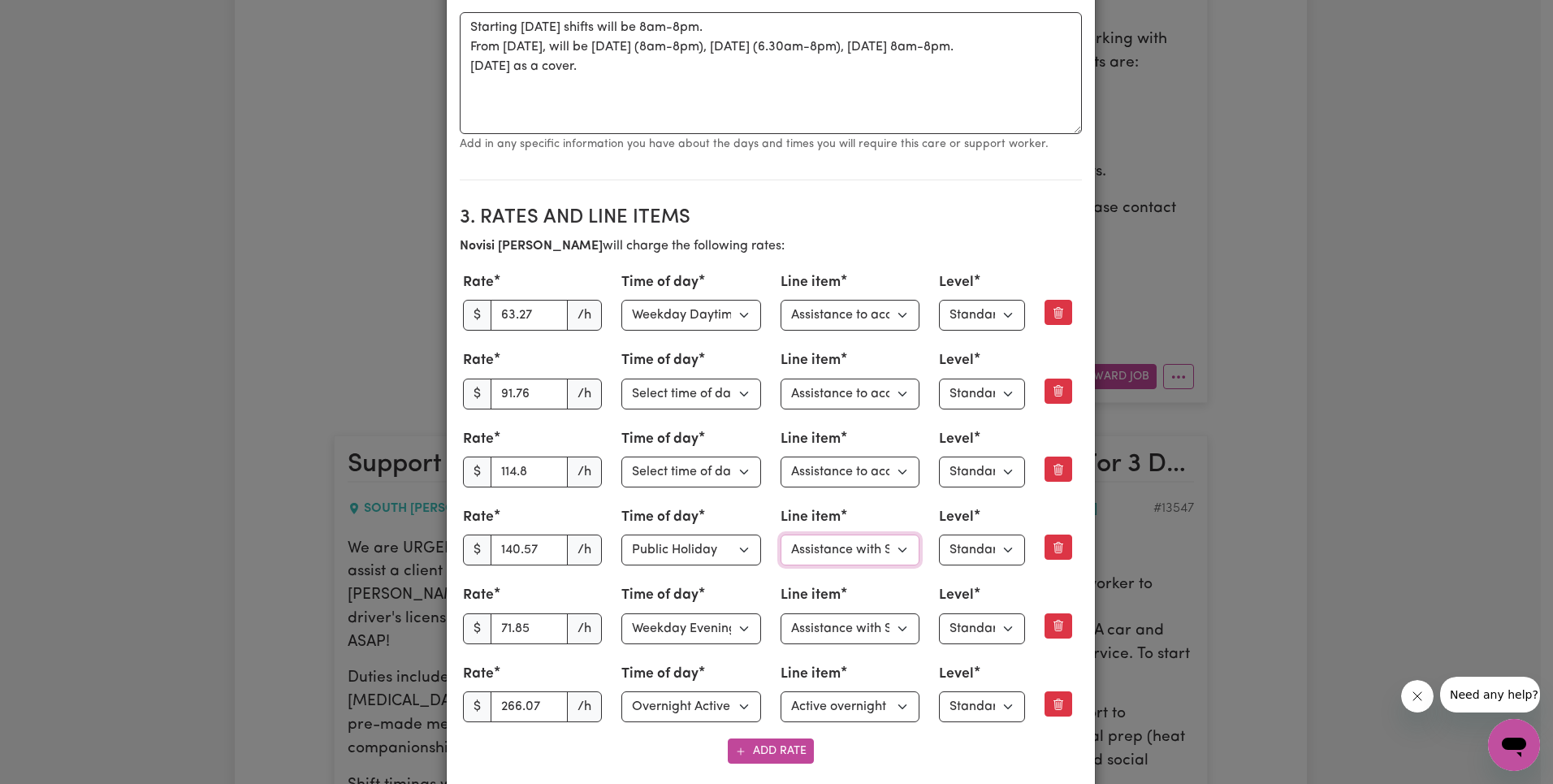
select select "COMMUNITY_ACCESS"
click at [857, 629] on select "Select line item Assistance with Self Care Activities Assistance with personal …" at bounding box center [850, 628] width 140 height 31
select select "COMMUNITY_ACCESS"
click at [859, 706] on select "Select line item Active overnight - Standard Level 1 Other (Specify in notes)" at bounding box center [850, 706] width 140 height 31
drag, startPoint x: 770, startPoint y: 246, endPoint x: 676, endPoint y: 307, distance: 112.1
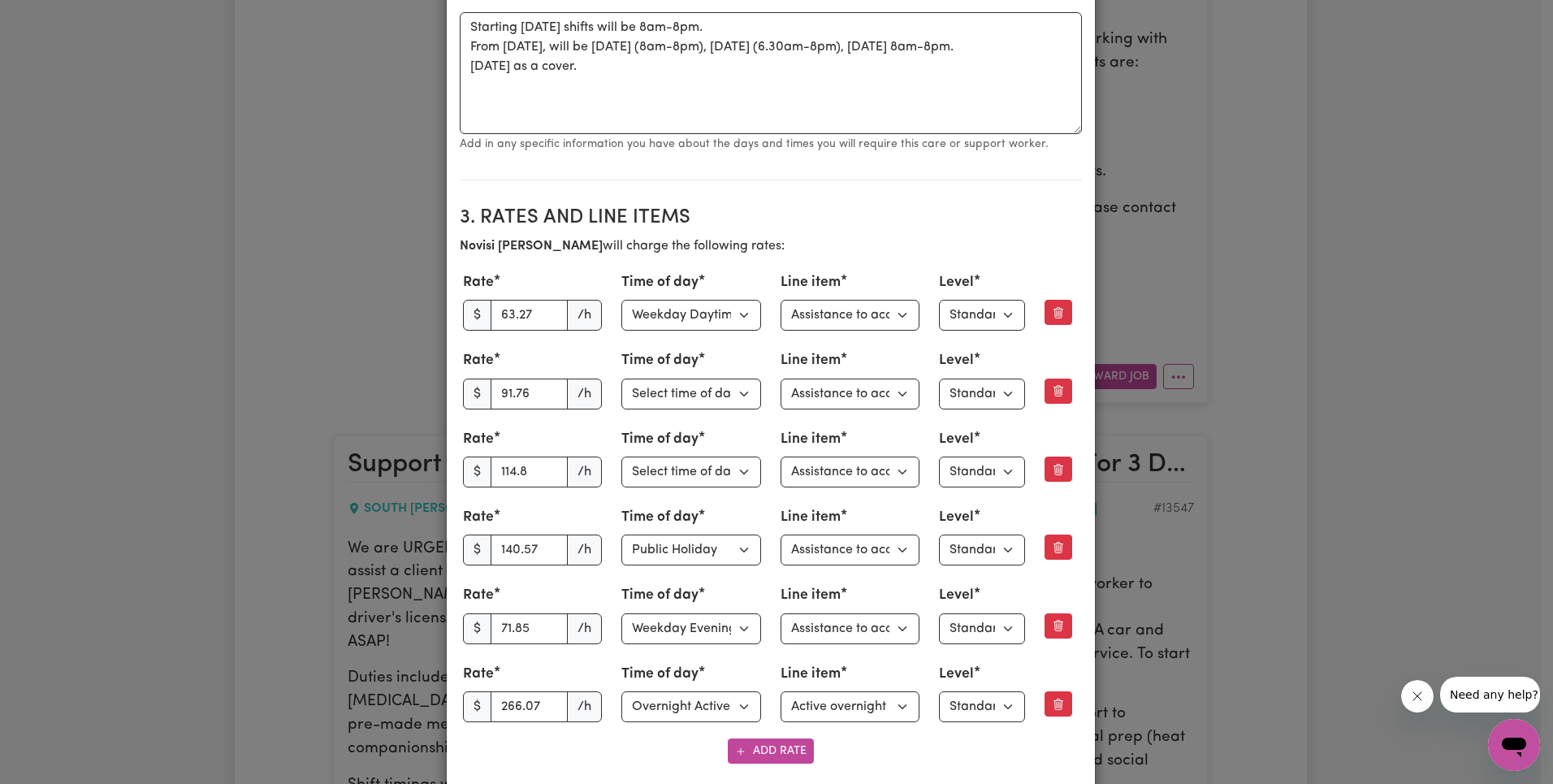
click at [770, 246] on p "[PERSON_NAME] will charge the following rates:" at bounding box center [771, 245] width 623 height 19
click at [515, 315] on input "63.27" at bounding box center [529, 315] width 78 height 31
click at [525, 402] on input "91.76" at bounding box center [529, 393] width 78 height 31
paste input "88.99"
type input "88.99"
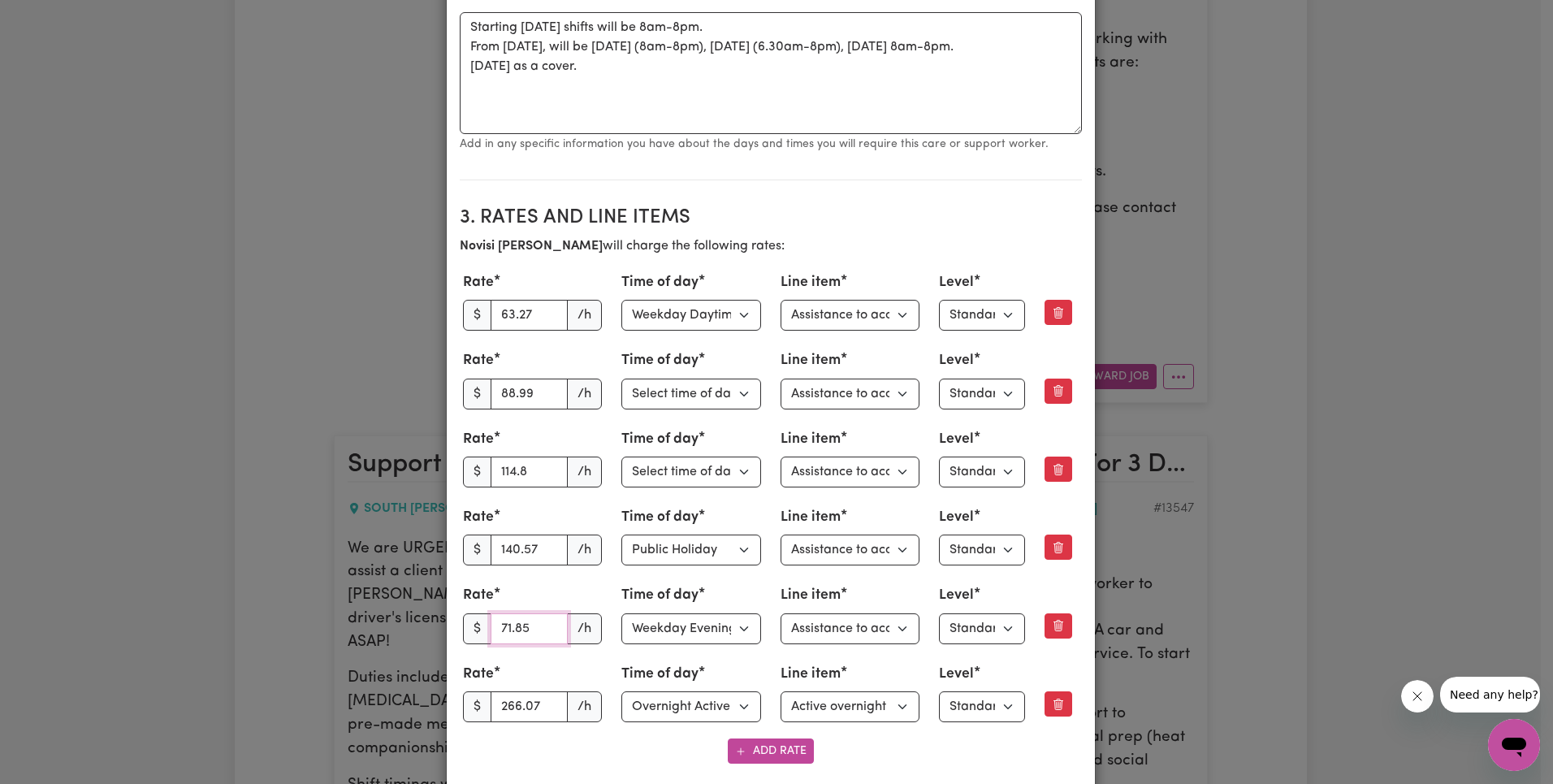
click at [514, 633] on input "71.85" at bounding box center [529, 628] width 78 height 31
paste input "69.74"
type input "69.74"
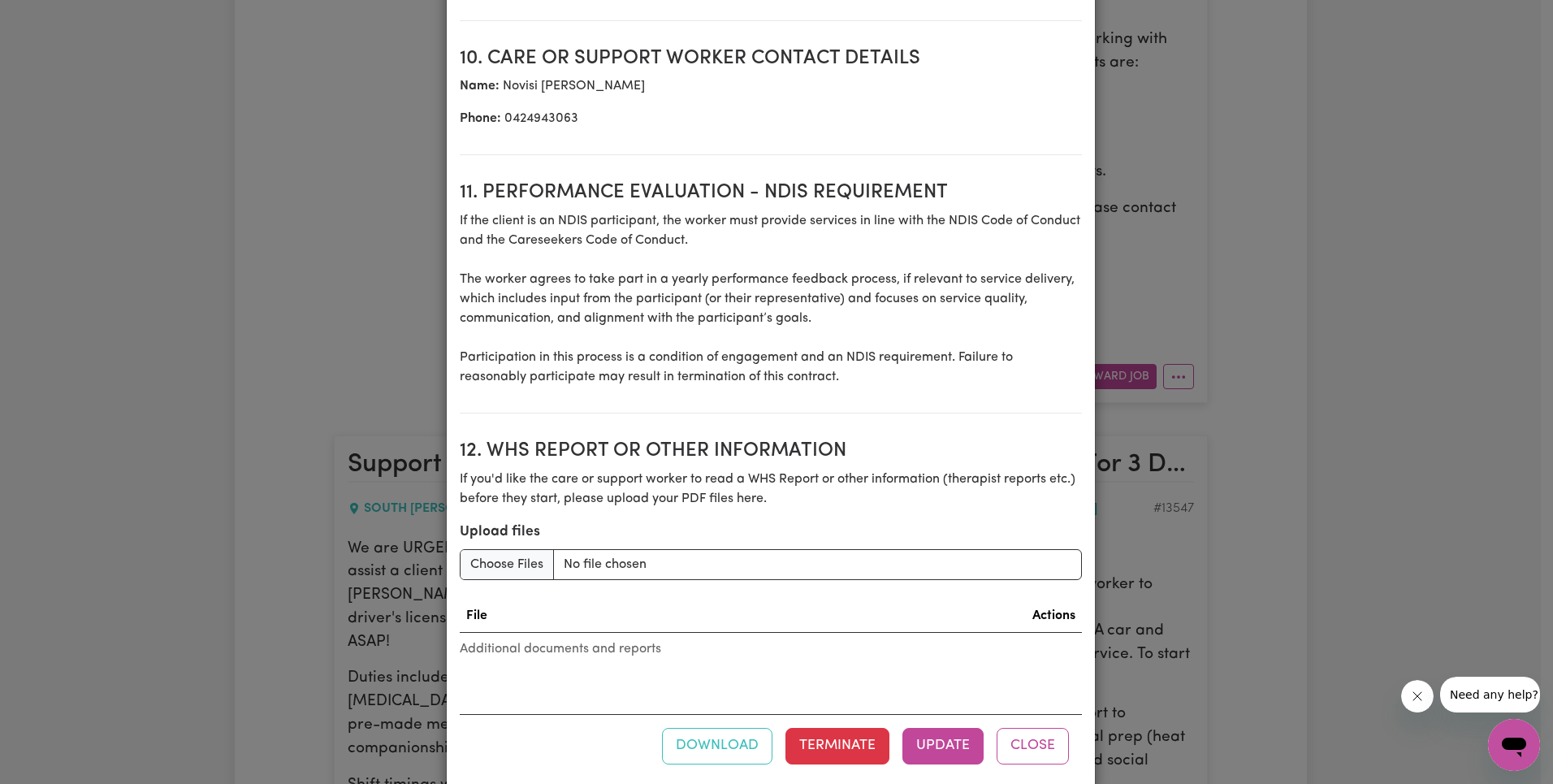
scroll to position [2484, 0]
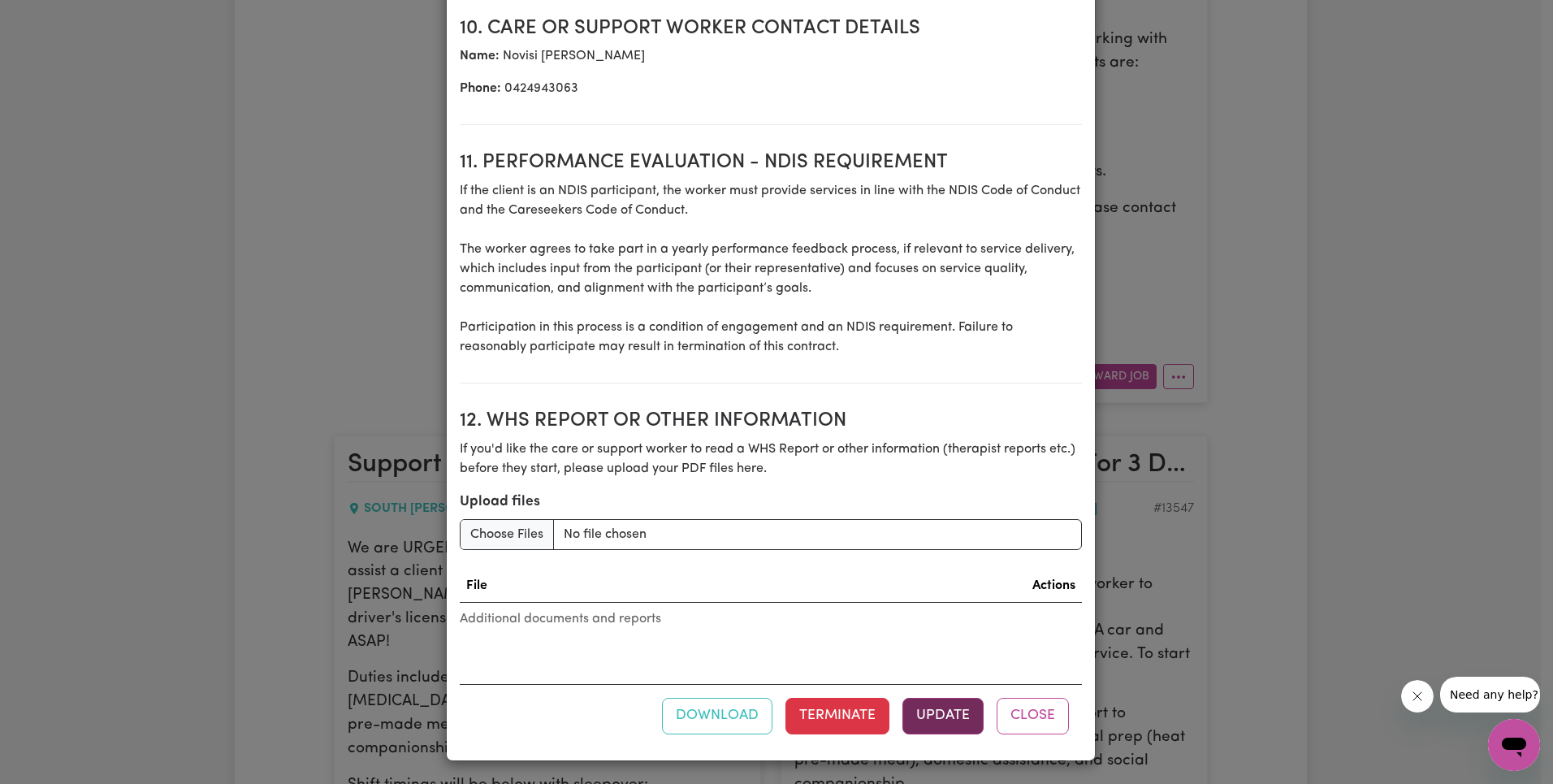
click at [940, 713] on button "Update" at bounding box center [942, 715] width 81 height 36
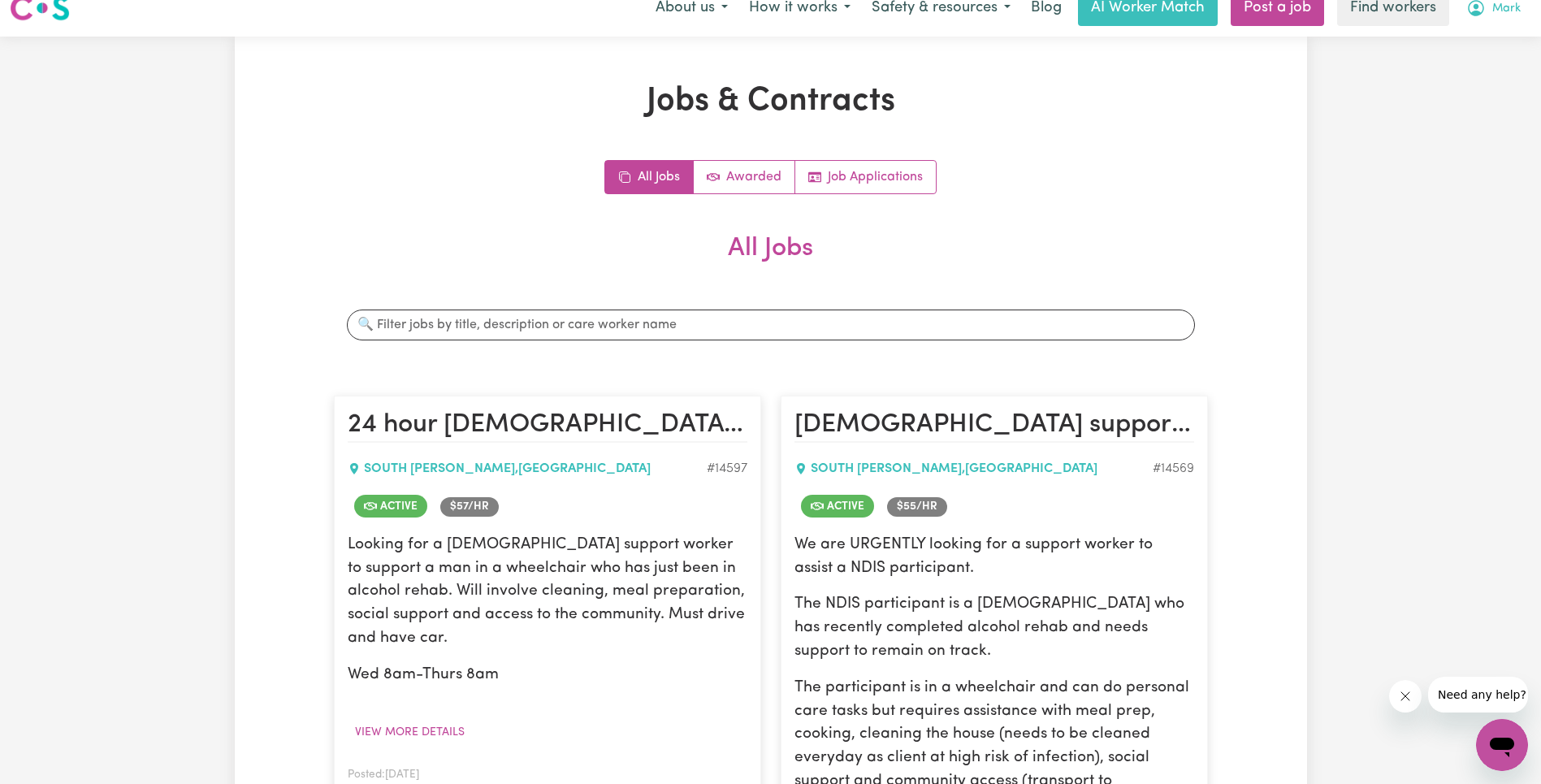
scroll to position [0, 0]
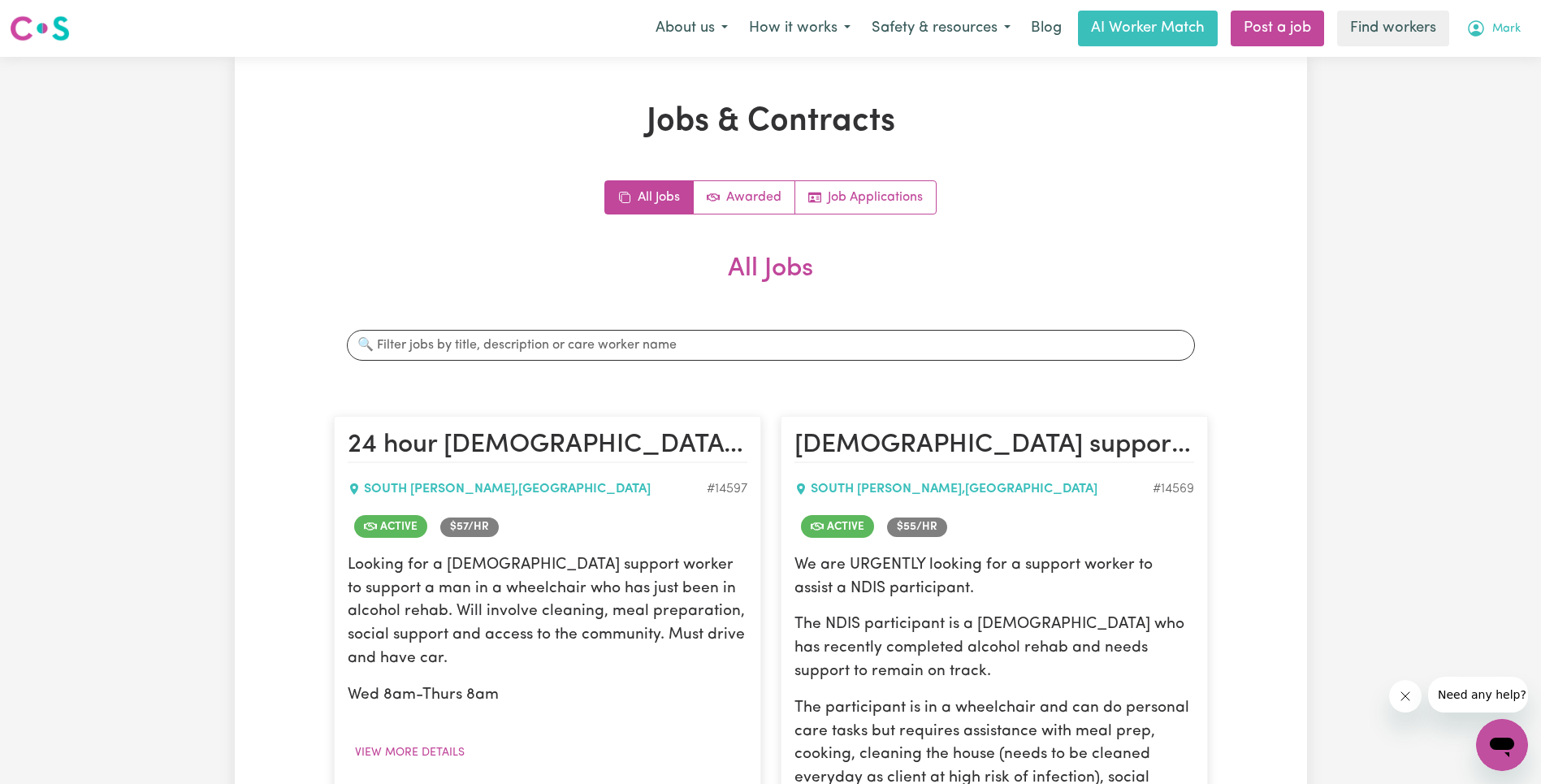
click at [1502, 26] on span "Mark" at bounding box center [1507, 28] width 28 height 18
click at [1496, 88] on link "Logout" at bounding box center [1466, 93] width 128 height 31
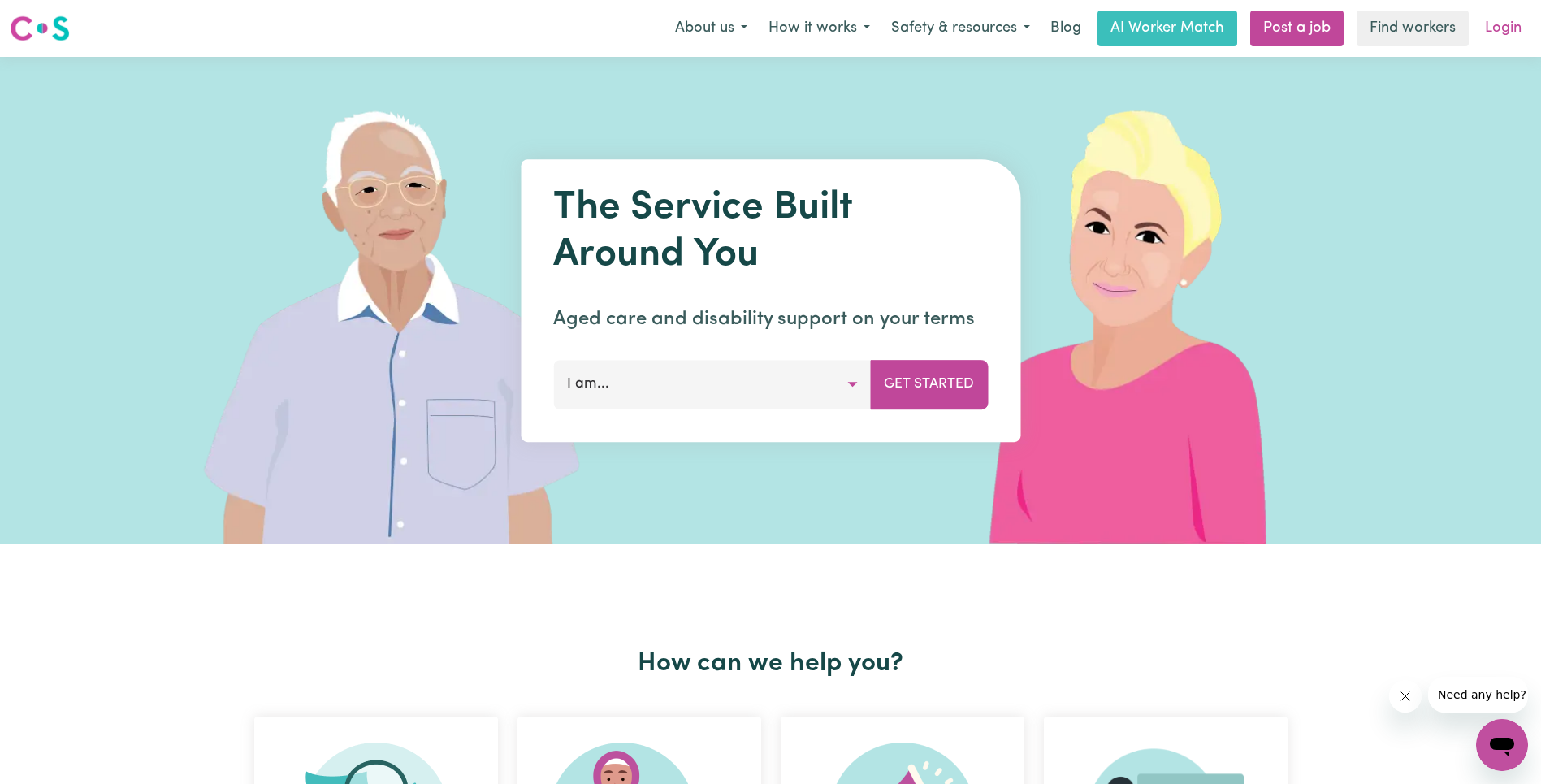
click at [1507, 33] on link "Login" at bounding box center [1503, 28] width 56 height 36
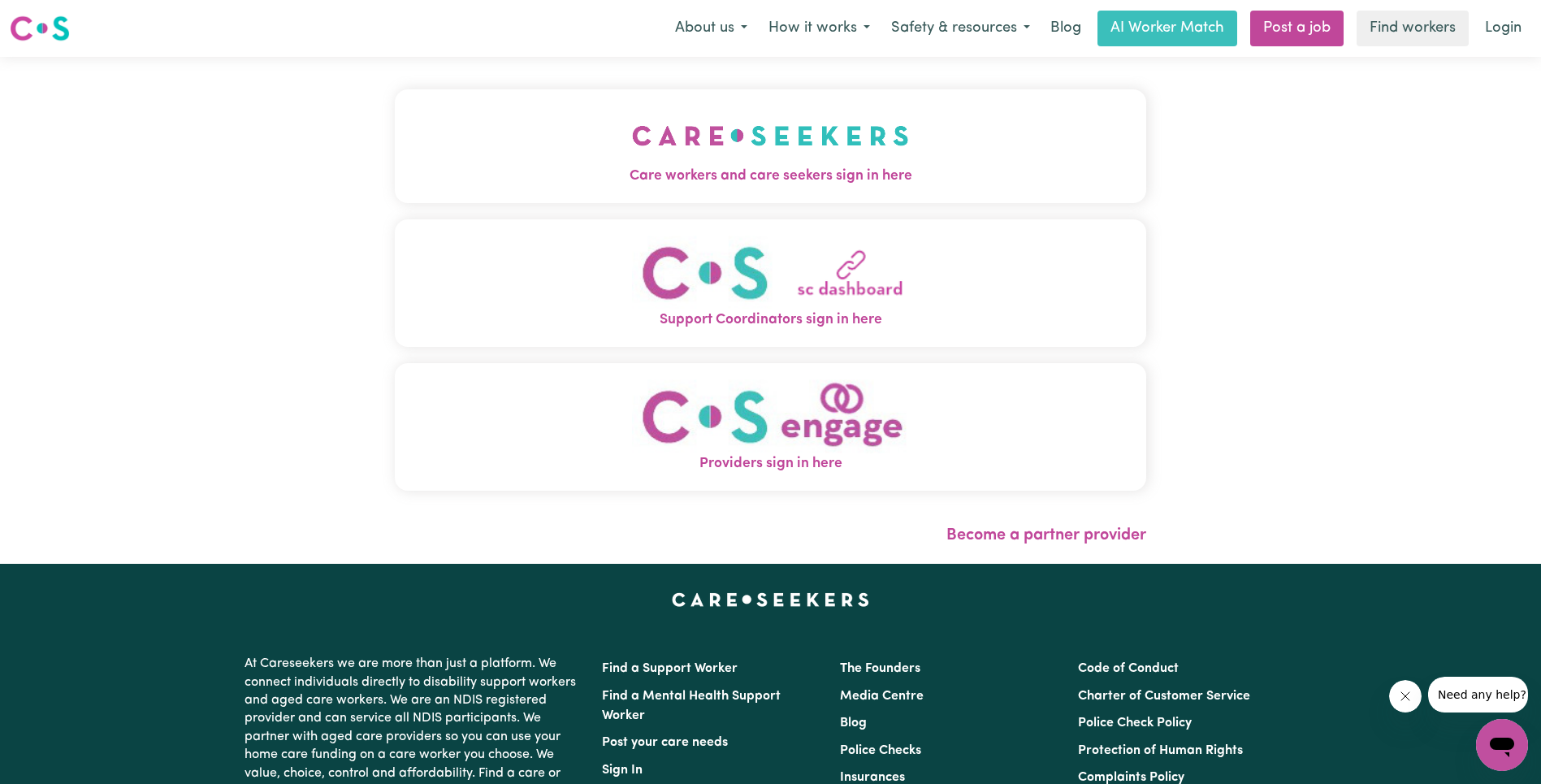
click at [425, 141] on button "Care workers and care seekers sign in here" at bounding box center [771, 146] width 752 height 114
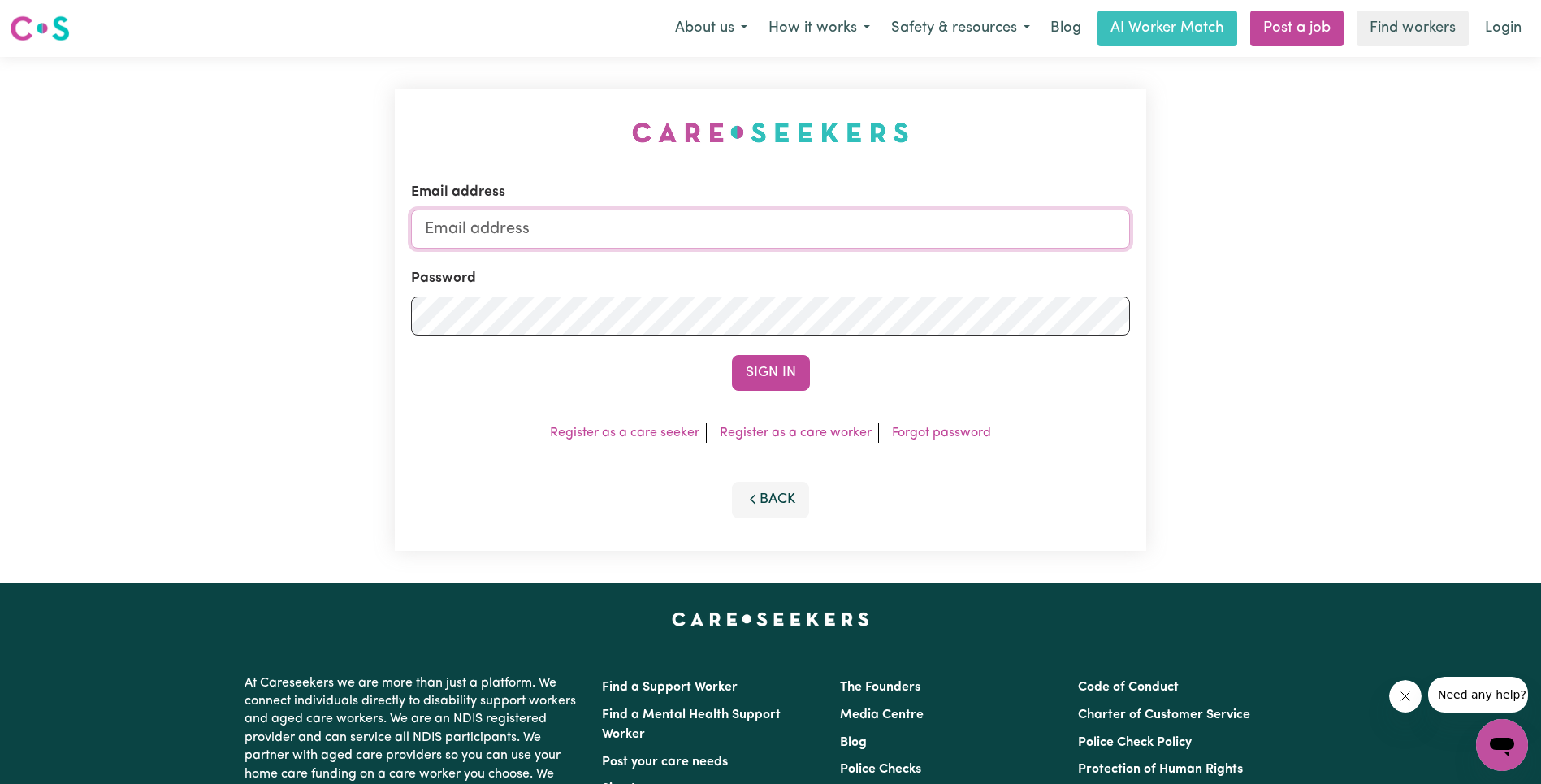
click at [776, 245] on input "Email address" at bounding box center [770, 228] width 719 height 39
type input "[EMAIL_ADDRESS][DOMAIN_NAME]"
click at [732, 355] on button "Sign In" at bounding box center [771, 372] width 78 height 36
